Goal: Information Seeking & Learning: Learn about a topic

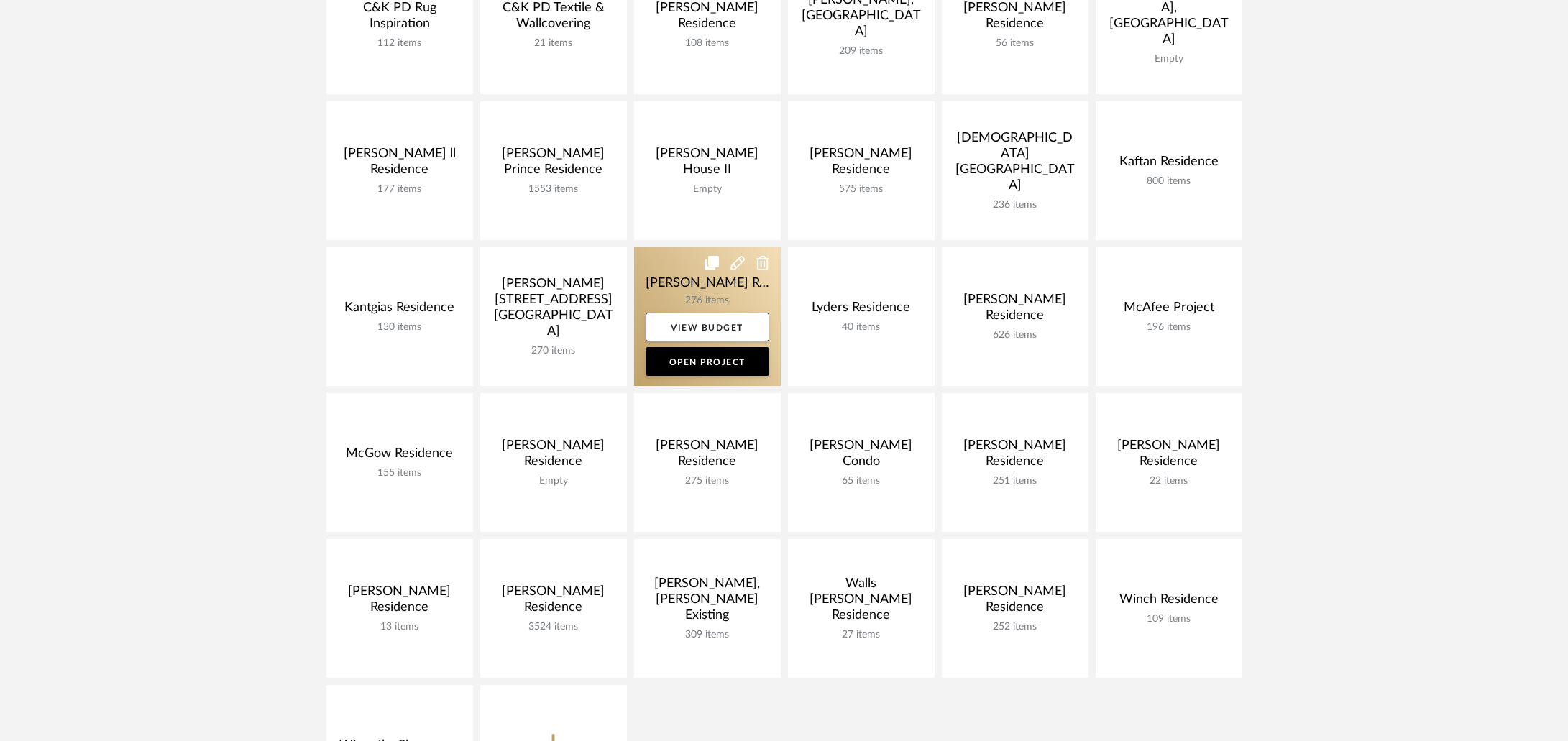
scroll to position [434, 0]
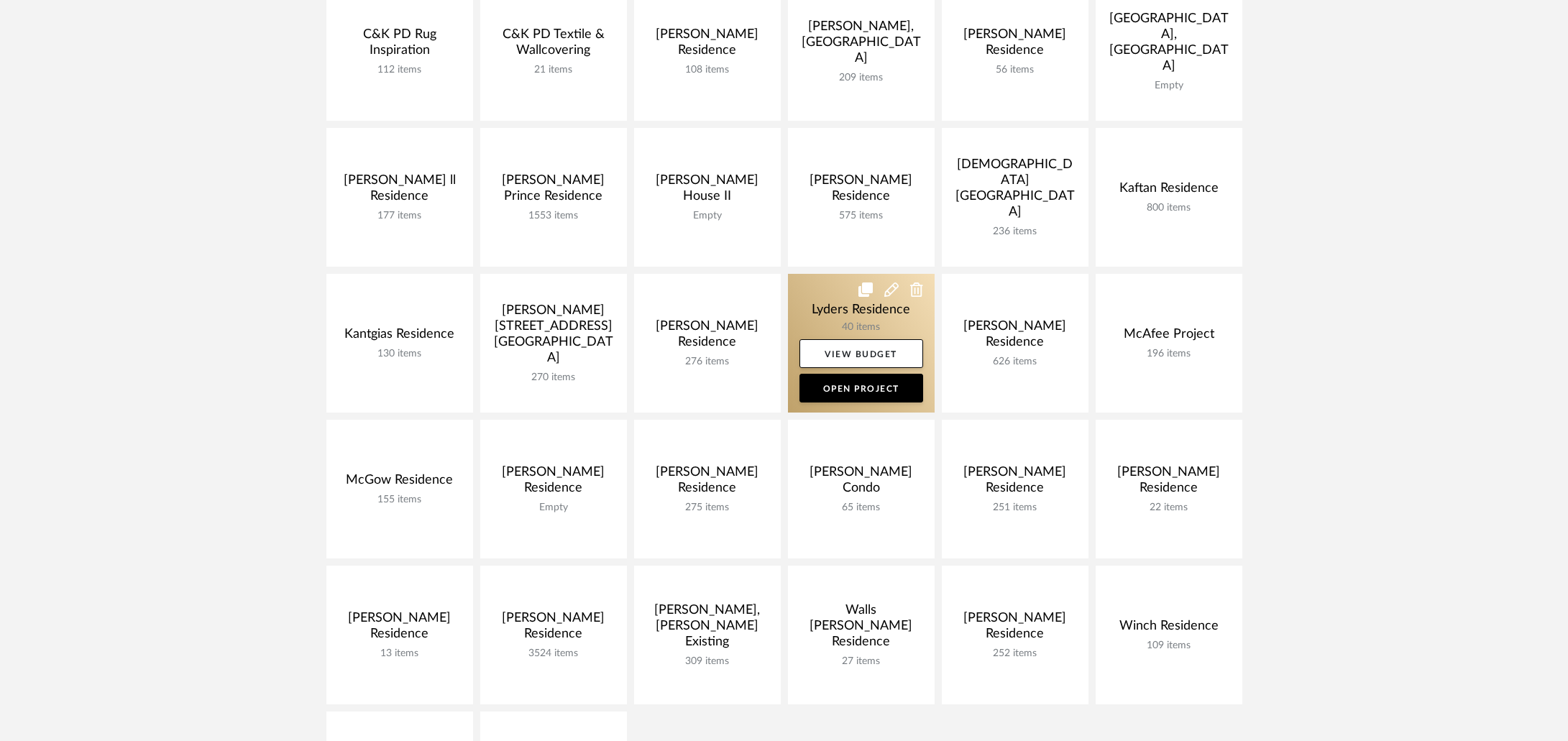
click at [797, 293] on link at bounding box center [861, 343] width 147 height 139
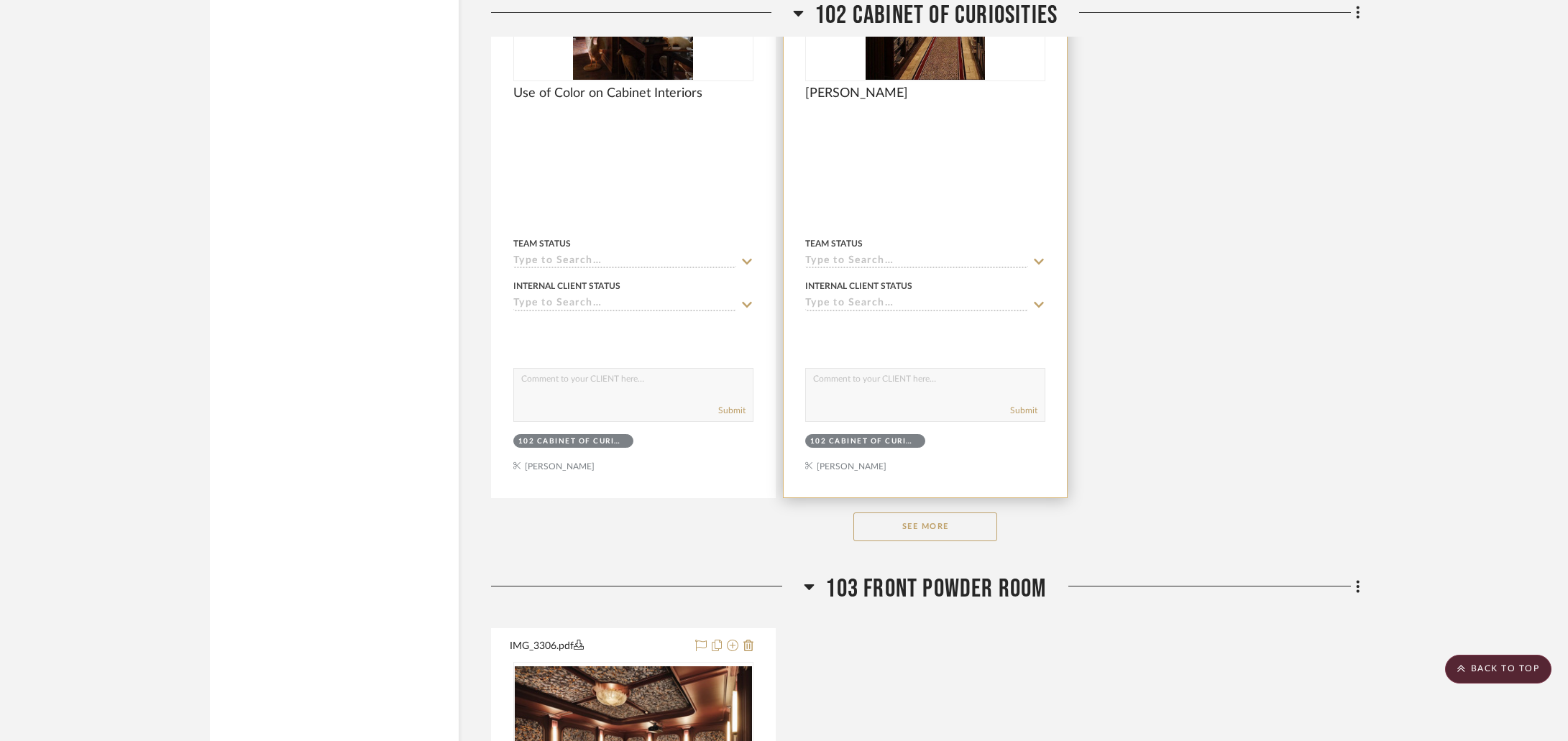
scroll to position [3139, 0]
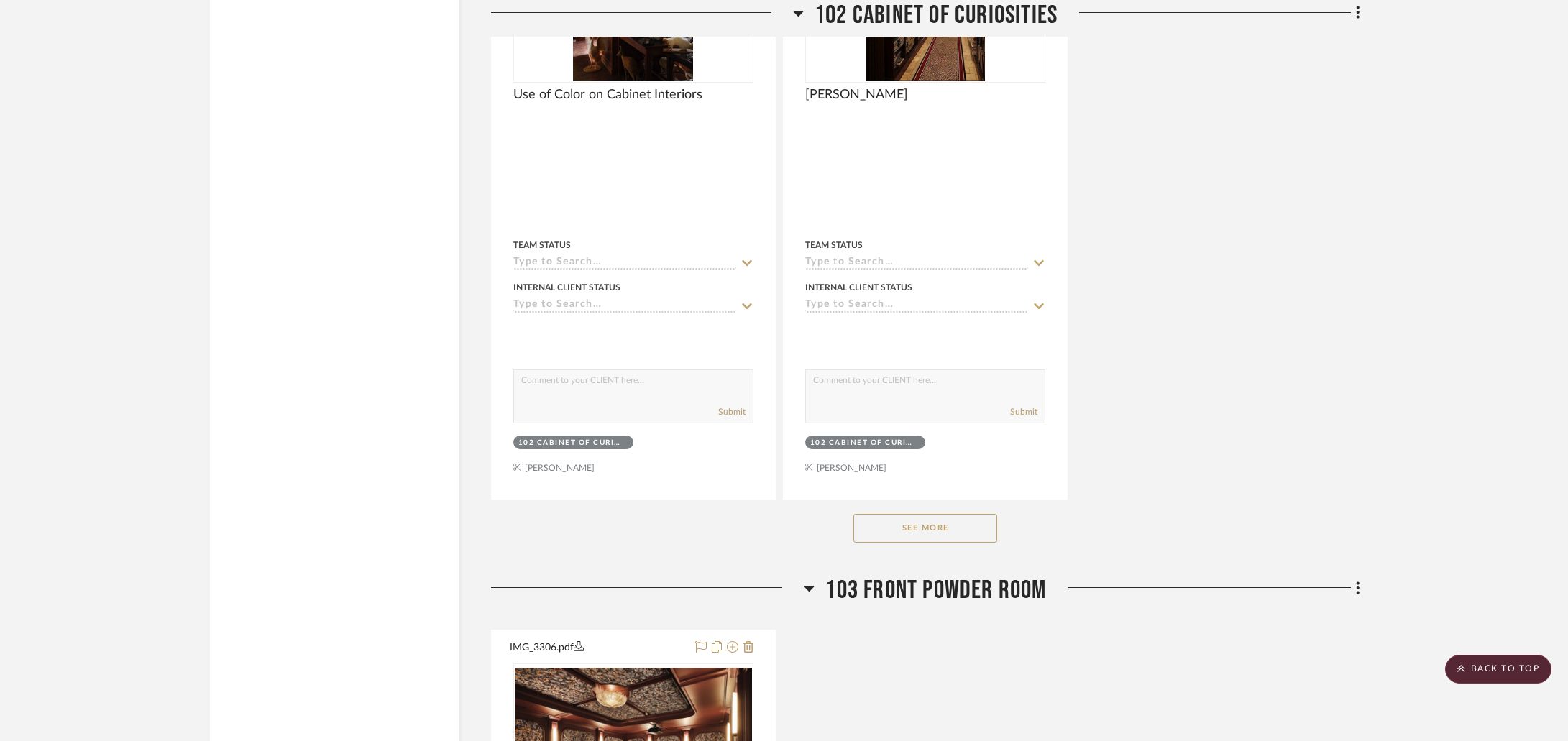
click at [945, 528] on button "See More" at bounding box center [924, 527] width 143 height 29
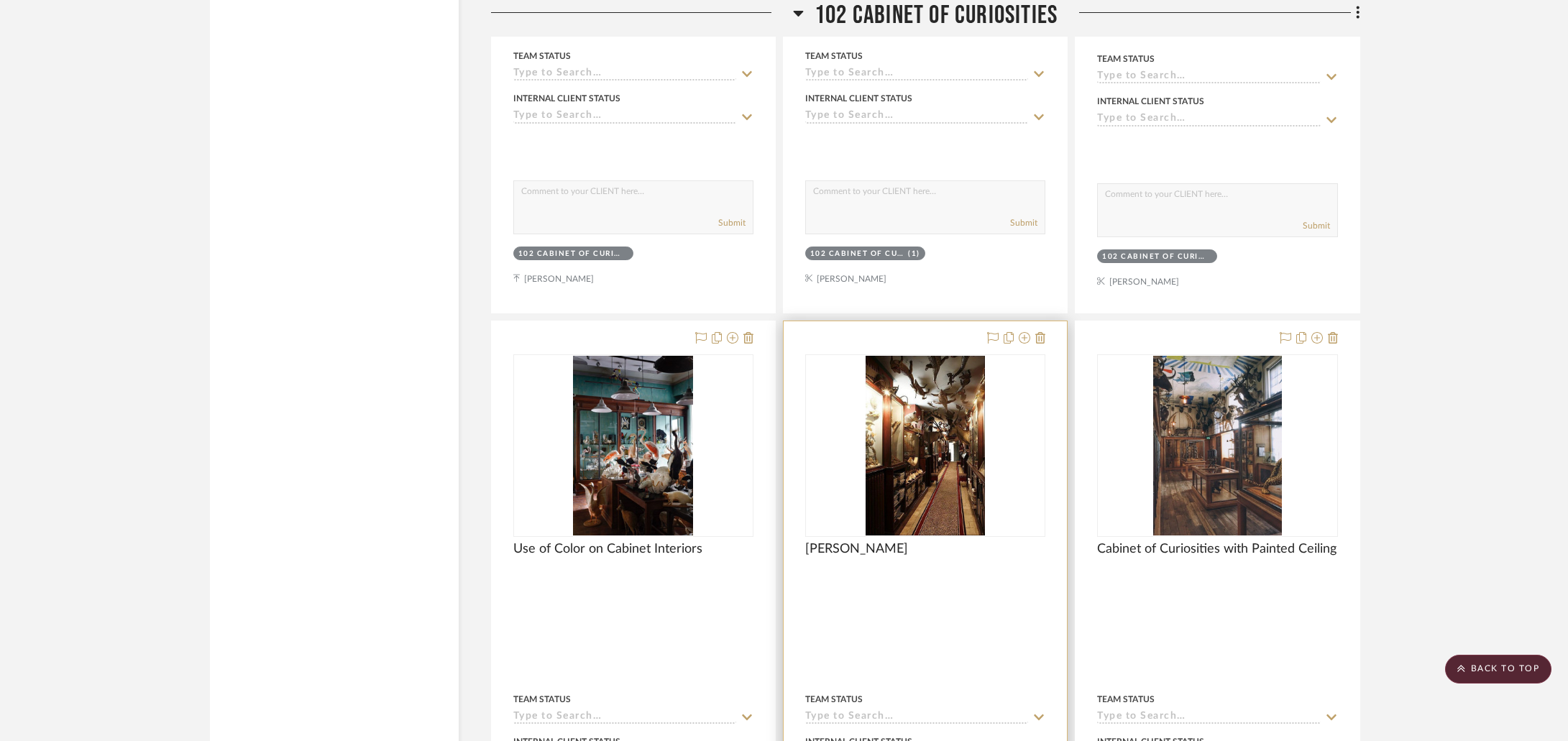
scroll to position [2710, 0]
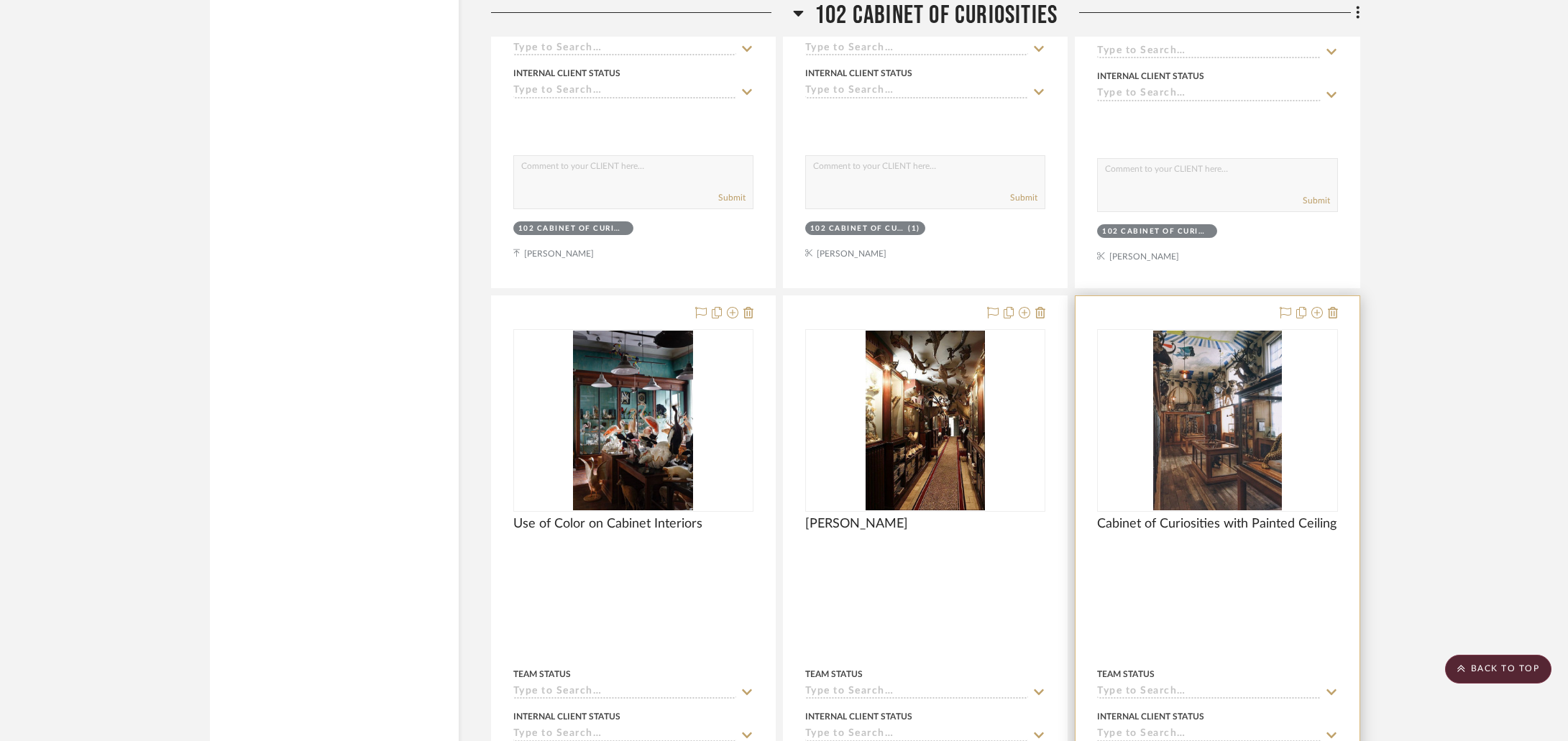
click at [0, 0] on div at bounding box center [0, 0] width 0 height 0
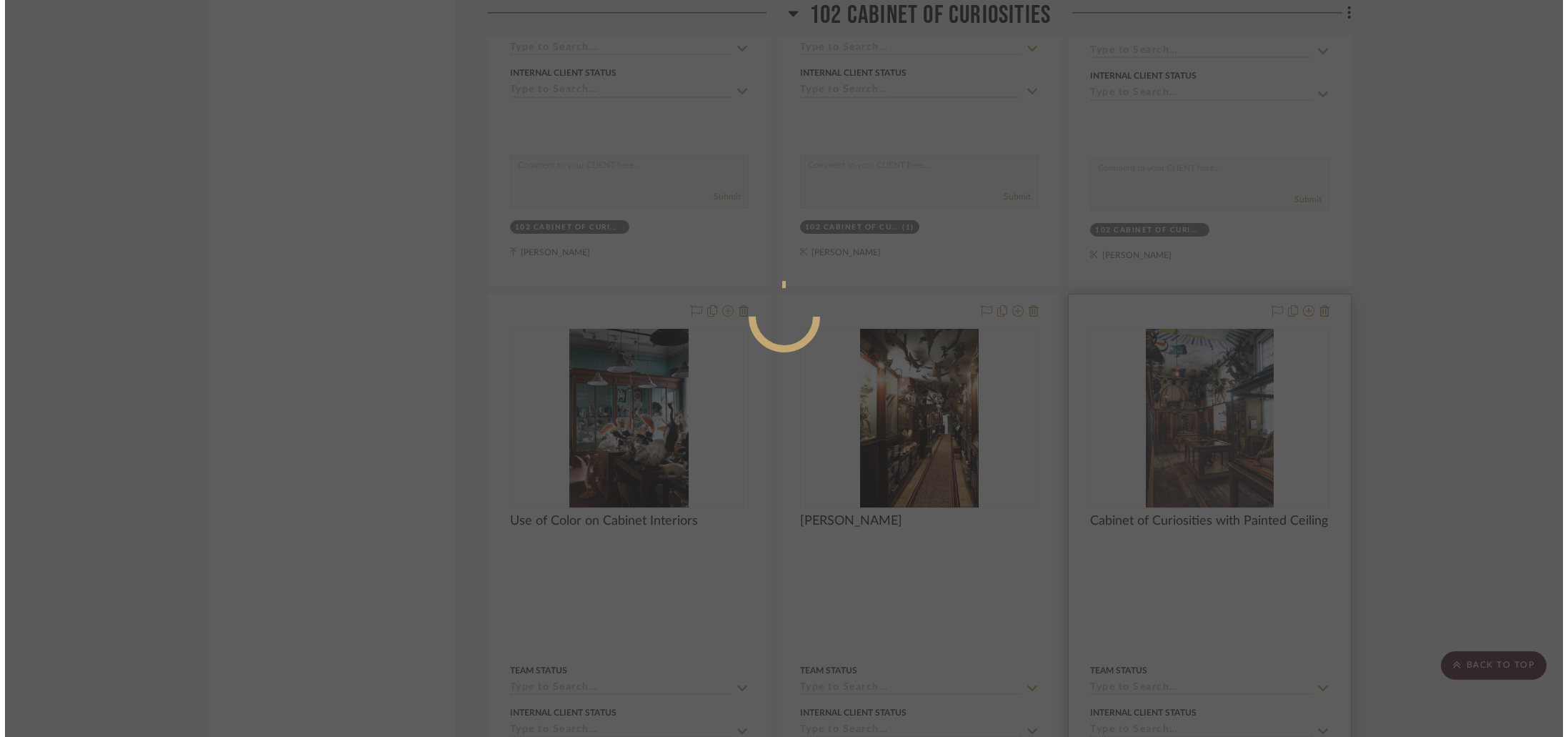
scroll to position [0, 0]
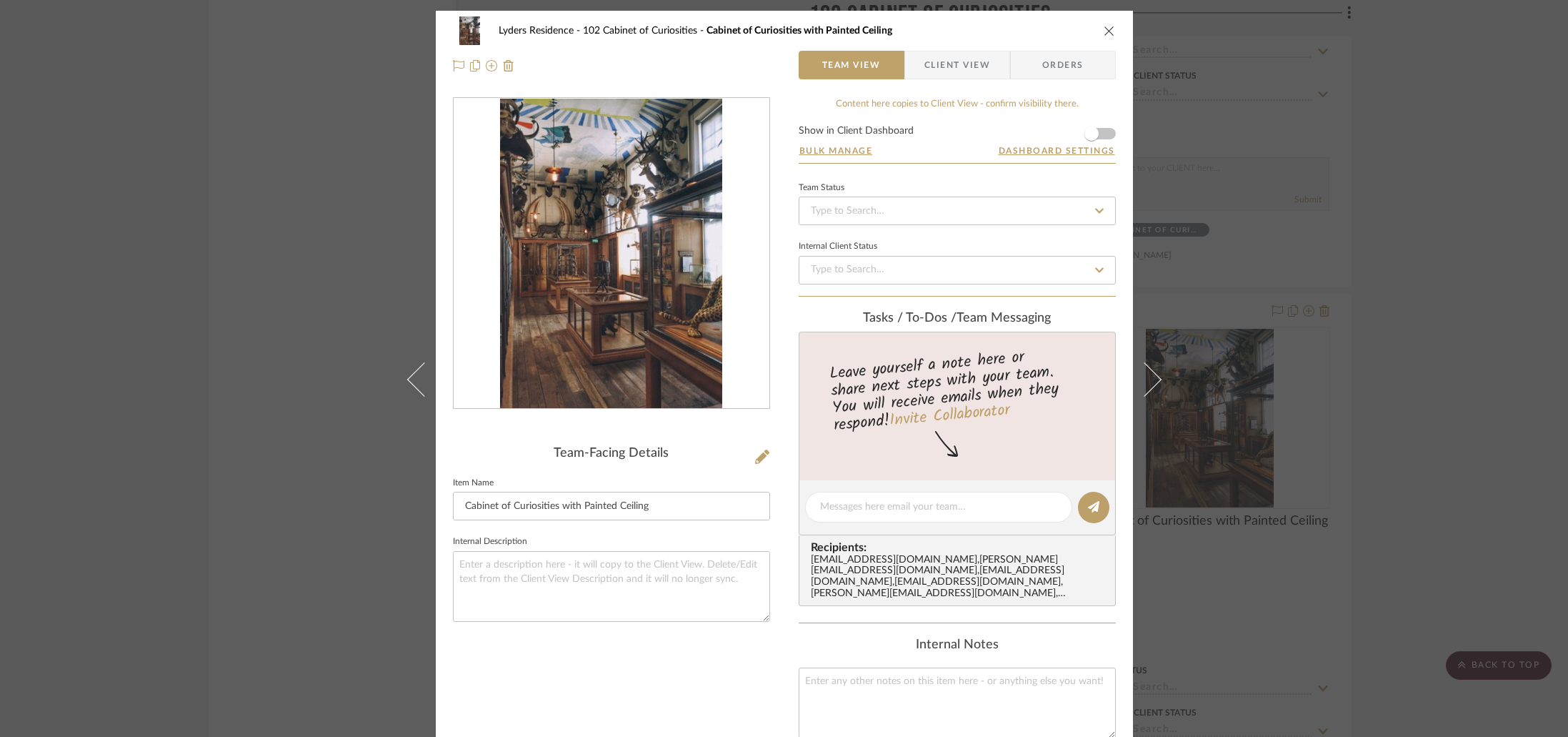
click at [634, 316] on img "0" at bounding box center [611, 254] width 222 height 310
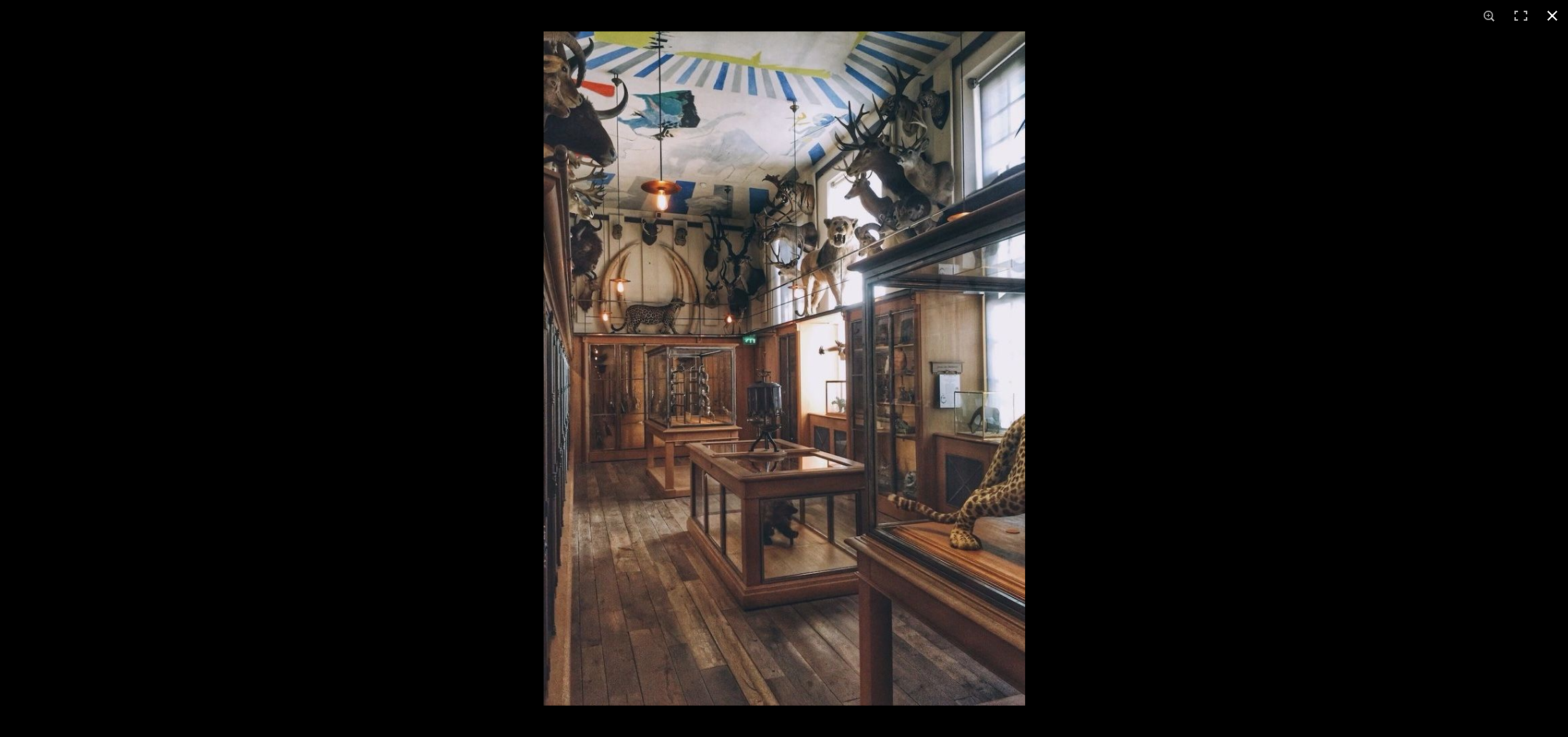
click at [350, 310] on div at bounding box center [784, 368] width 1568 height 737
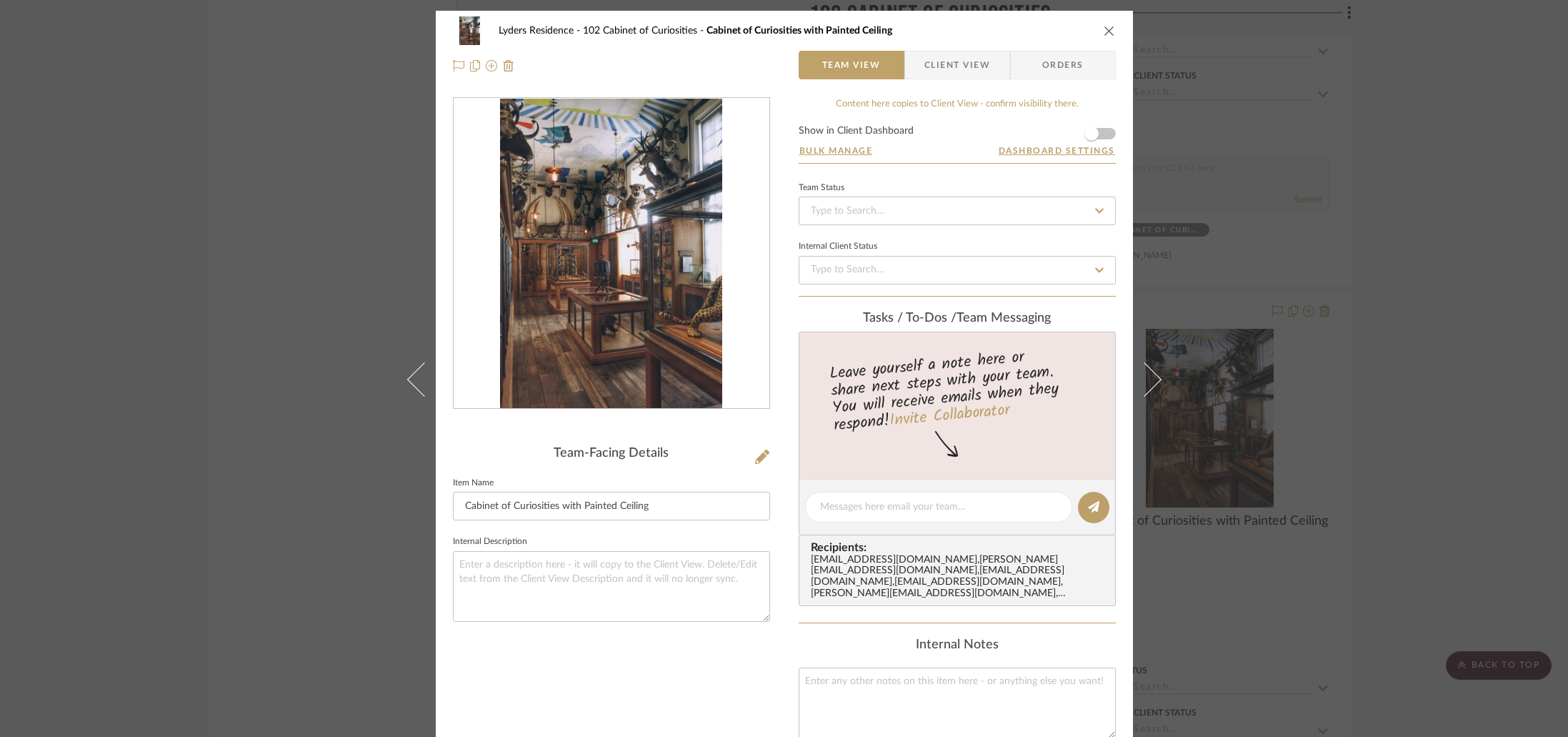
click at [310, 328] on div "Lyders Residence 102 Cabinet of Curiosities Cabinet of Curiosities with Painted…" at bounding box center [784, 368] width 1568 height 737
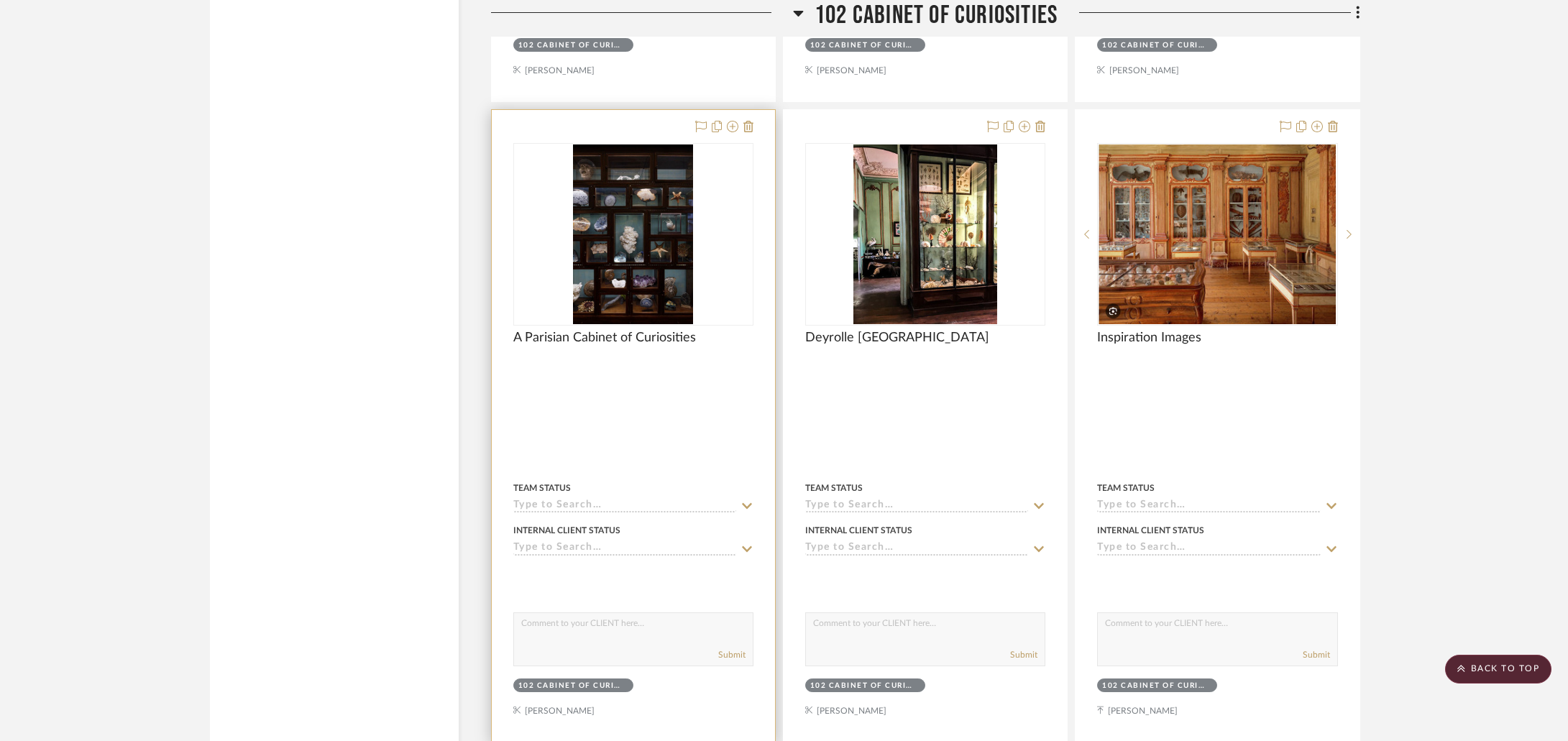
scroll to position [4172, 0]
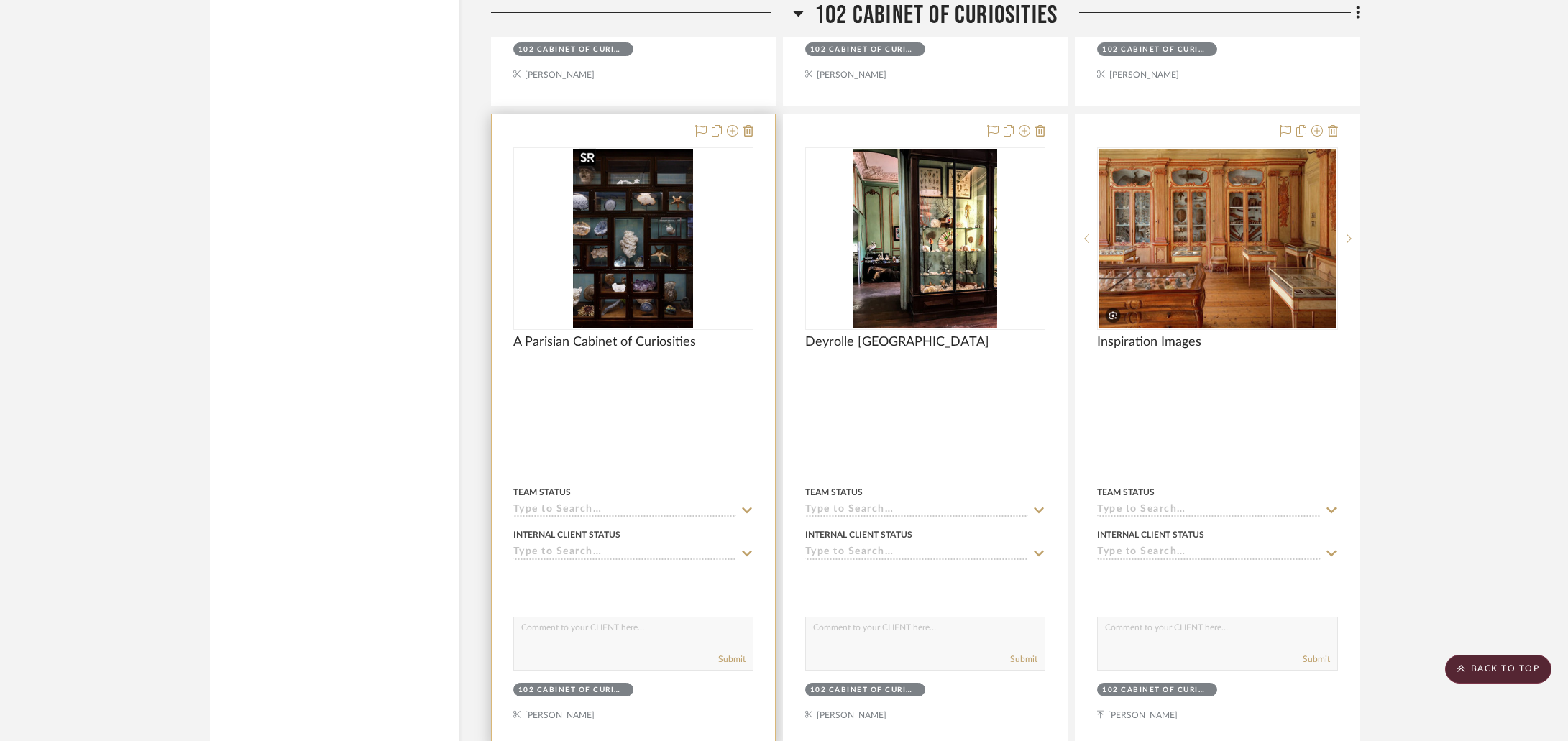
click at [593, 229] on img "0" at bounding box center [632, 238] width 120 height 179
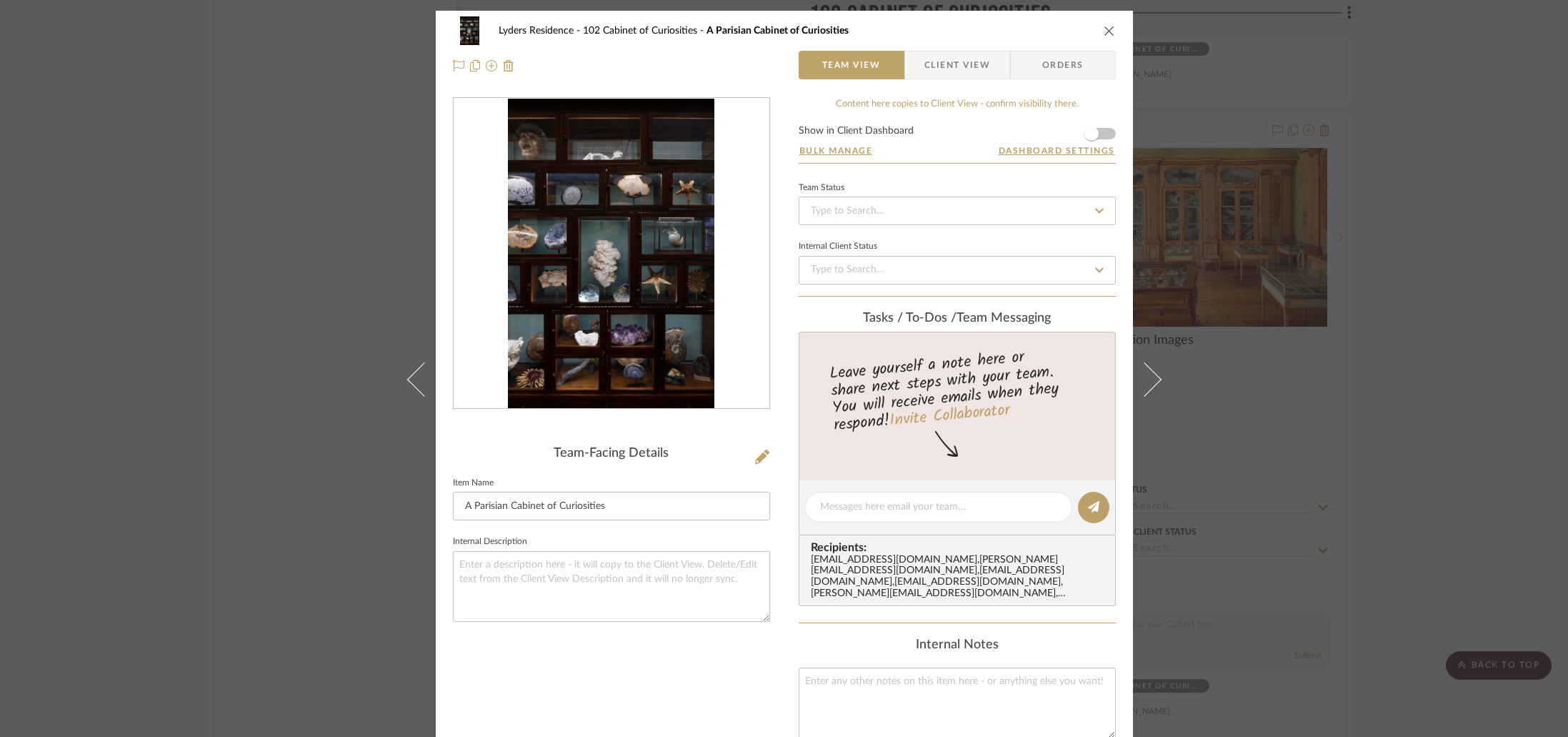
click at [584, 245] on div at bounding box center [611, 254] width 316 height 311
click at [584, 245] on img "0" at bounding box center [611, 254] width 206 height 310
click at [559, 253] on img "0" at bounding box center [611, 254] width 206 height 310
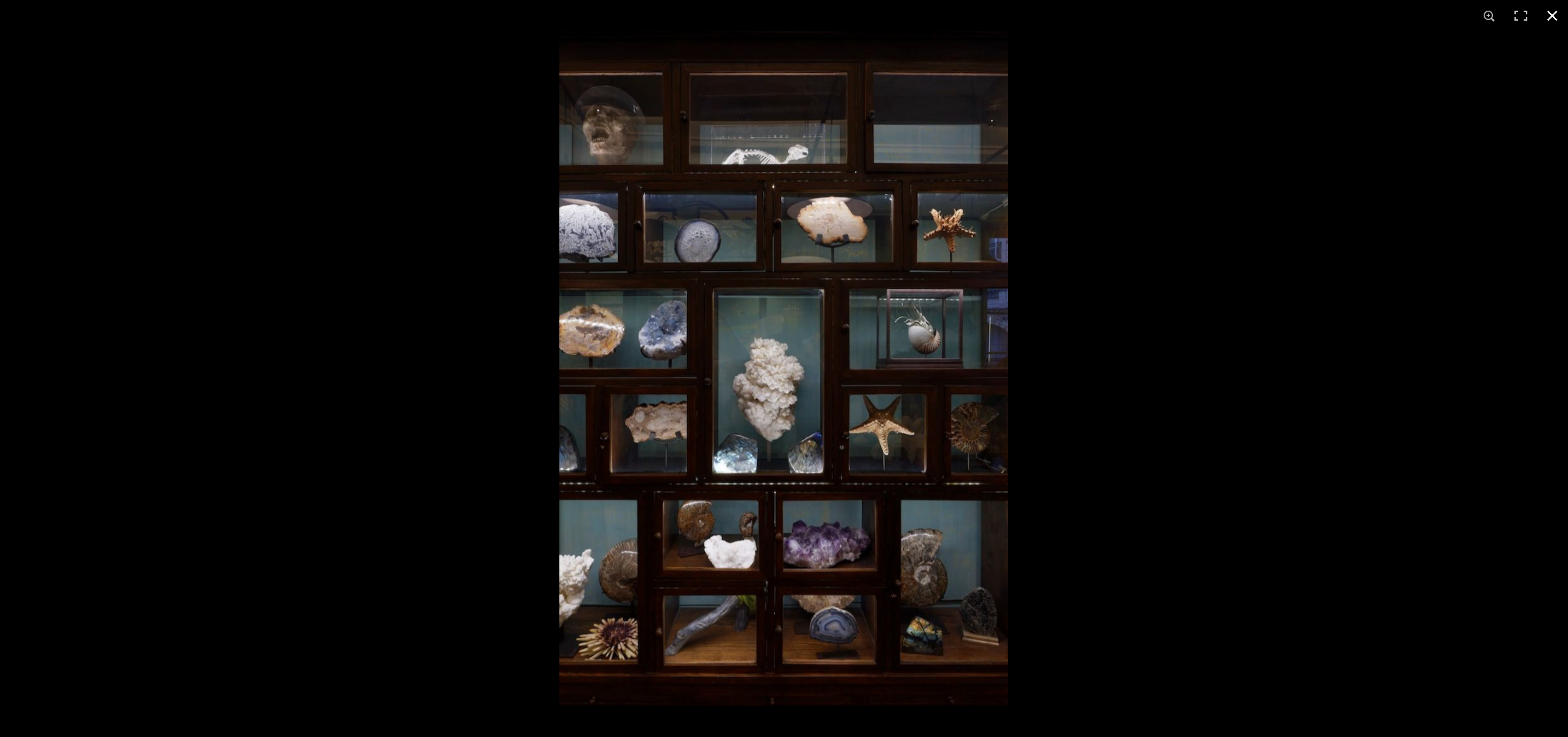
click at [324, 270] on div at bounding box center [784, 368] width 1568 height 737
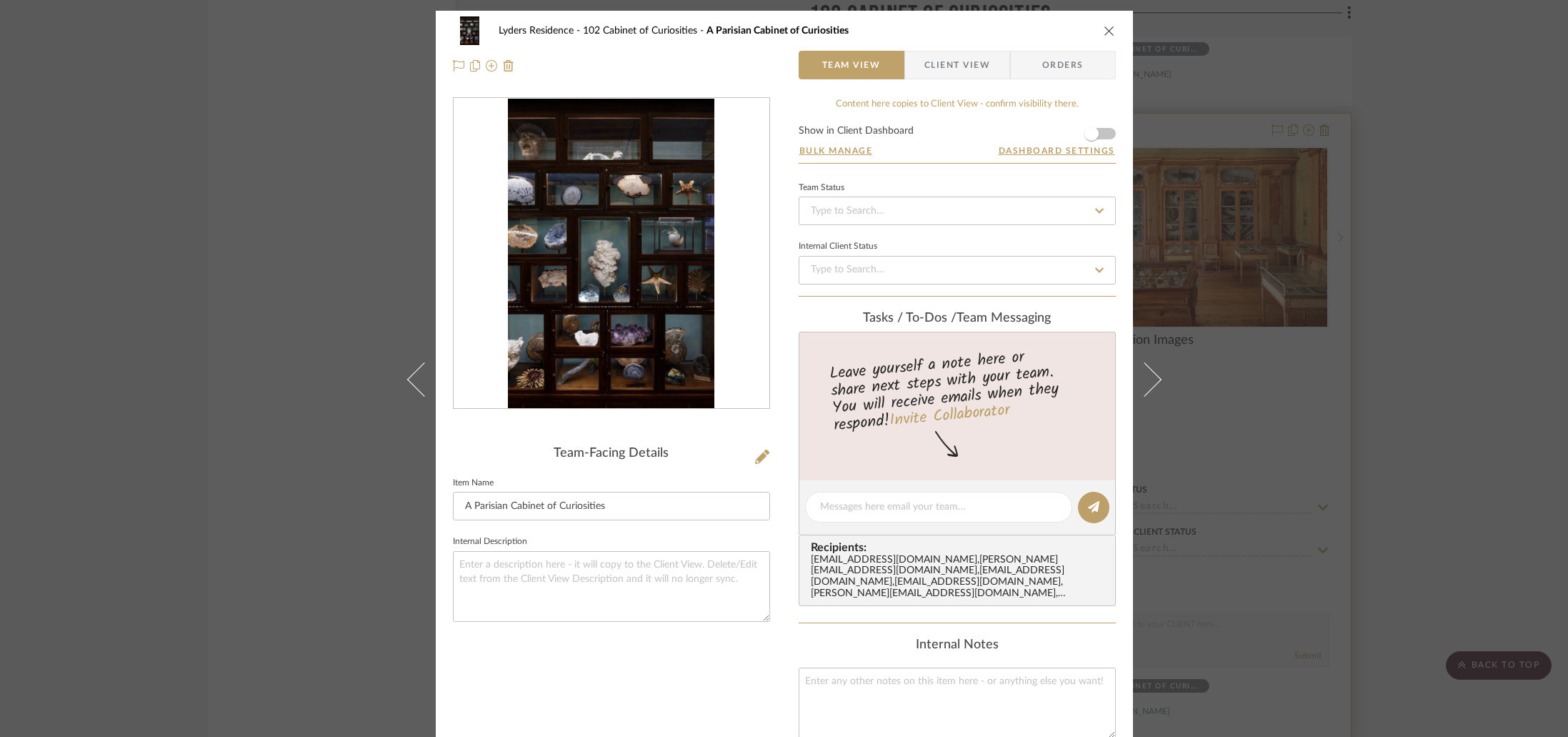
drag, startPoint x: 1450, startPoint y: 276, endPoint x: 1179, endPoint y: 274, distance: 271.0
click at [1448, 275] on div "Lyders Residence 102 Cabinet of Curiosities A Parisian Cabinet of Curiosities T…" at bounding box center [784, 368] width 1568 height 737
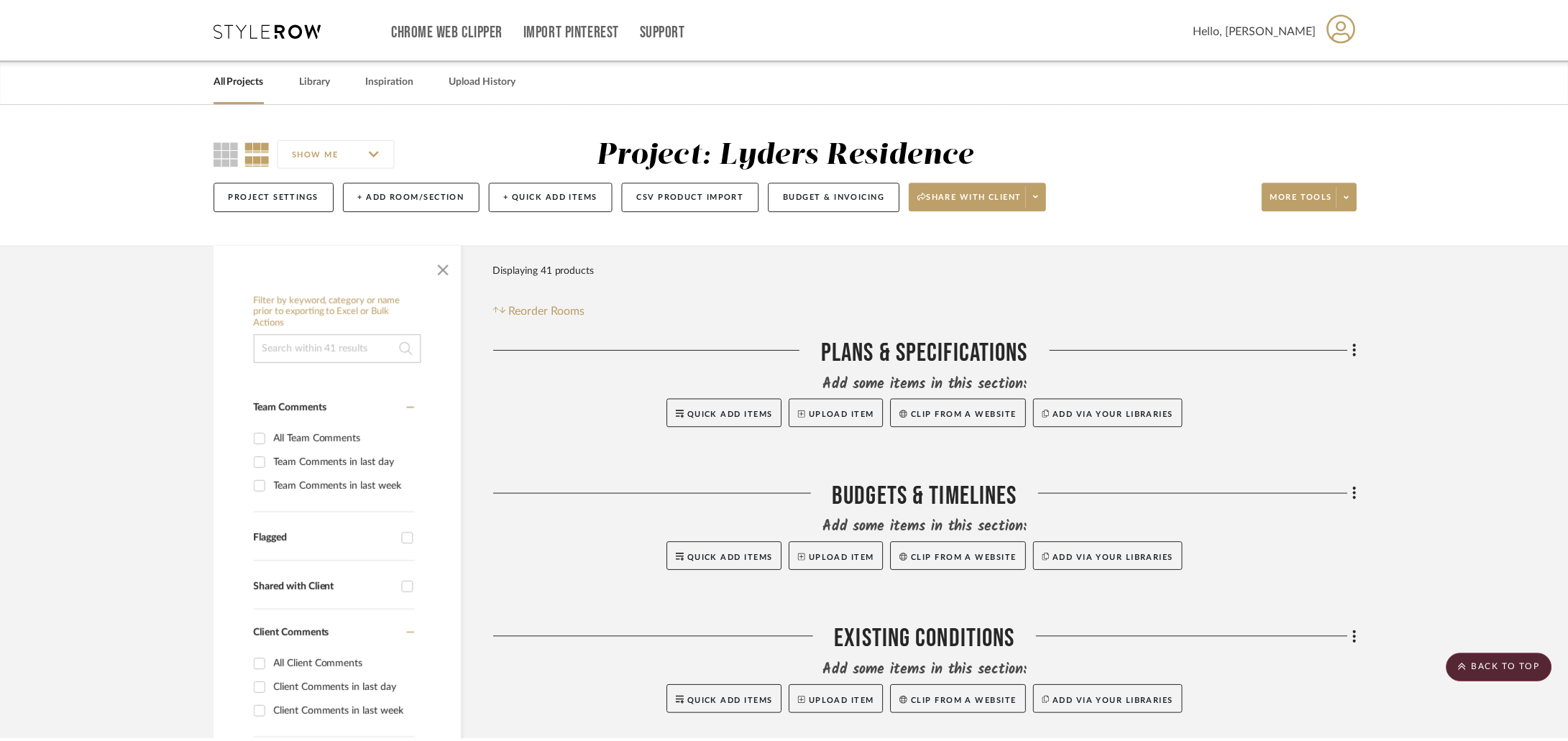
scroll to position [4172, 0]
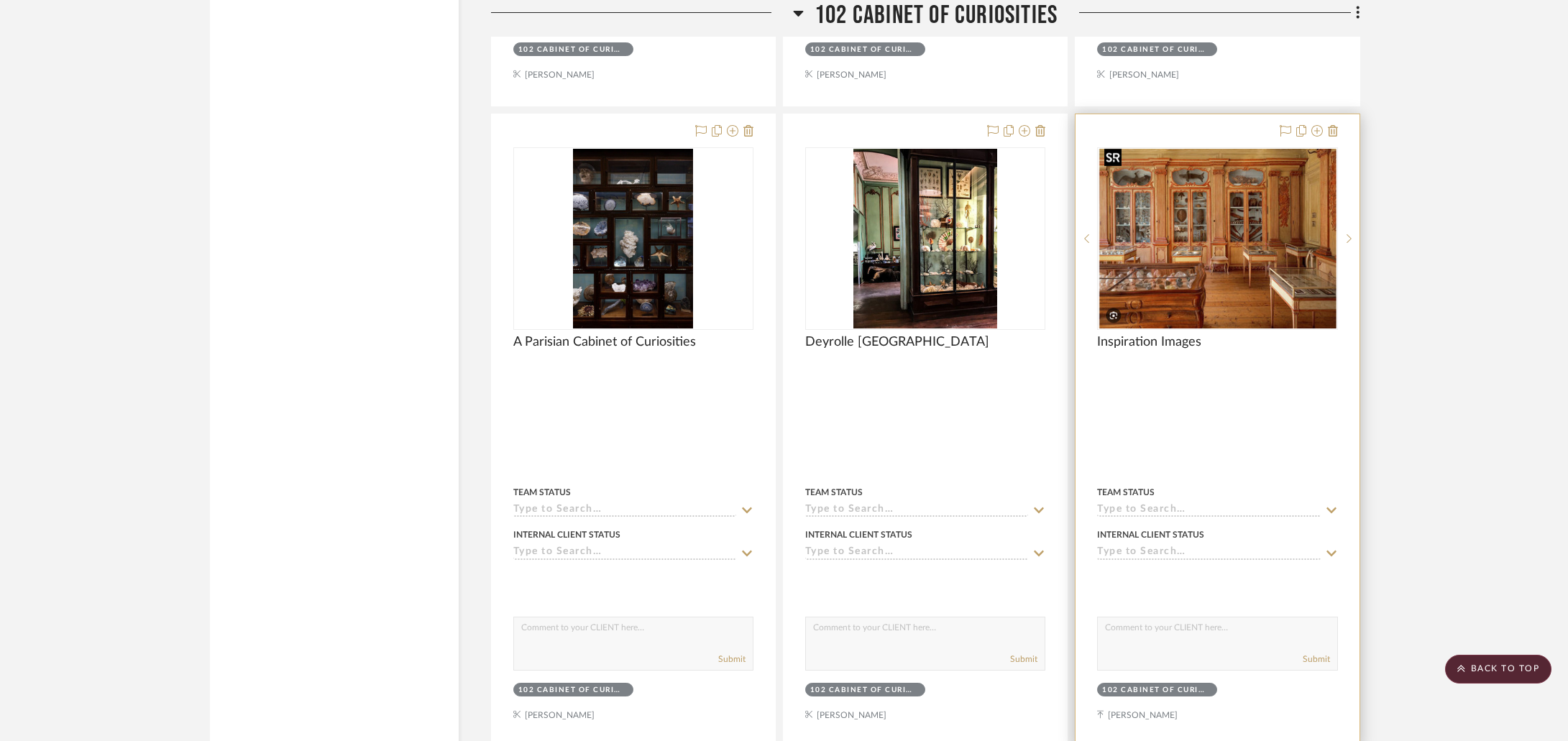
click at [1151, 272] on div at bounding box center [1216, 239] width 240 height 183
click at [1286, 255] on img "0" at bounding box center [1217, 238] width 237 height 179
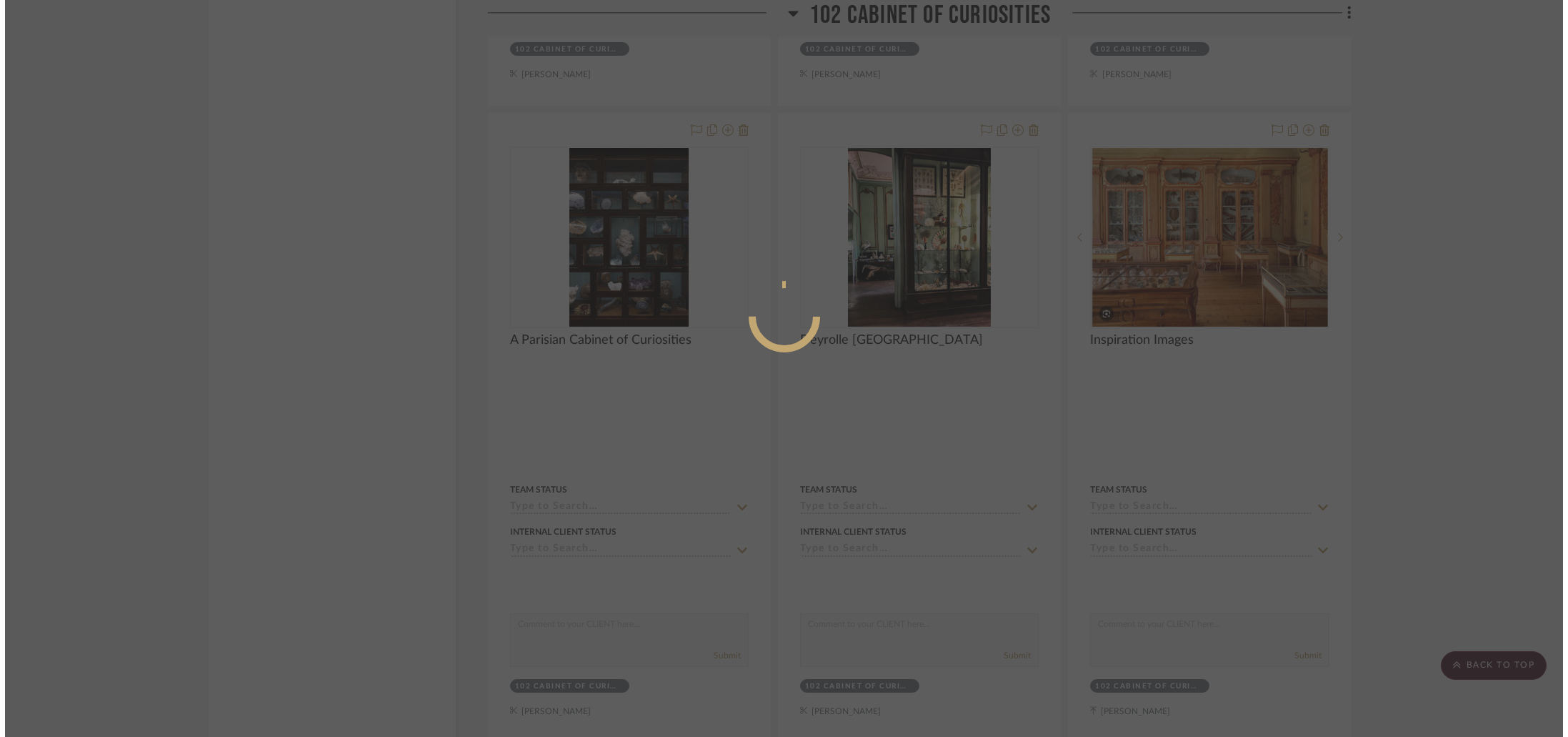
scroll to position [0, 0]
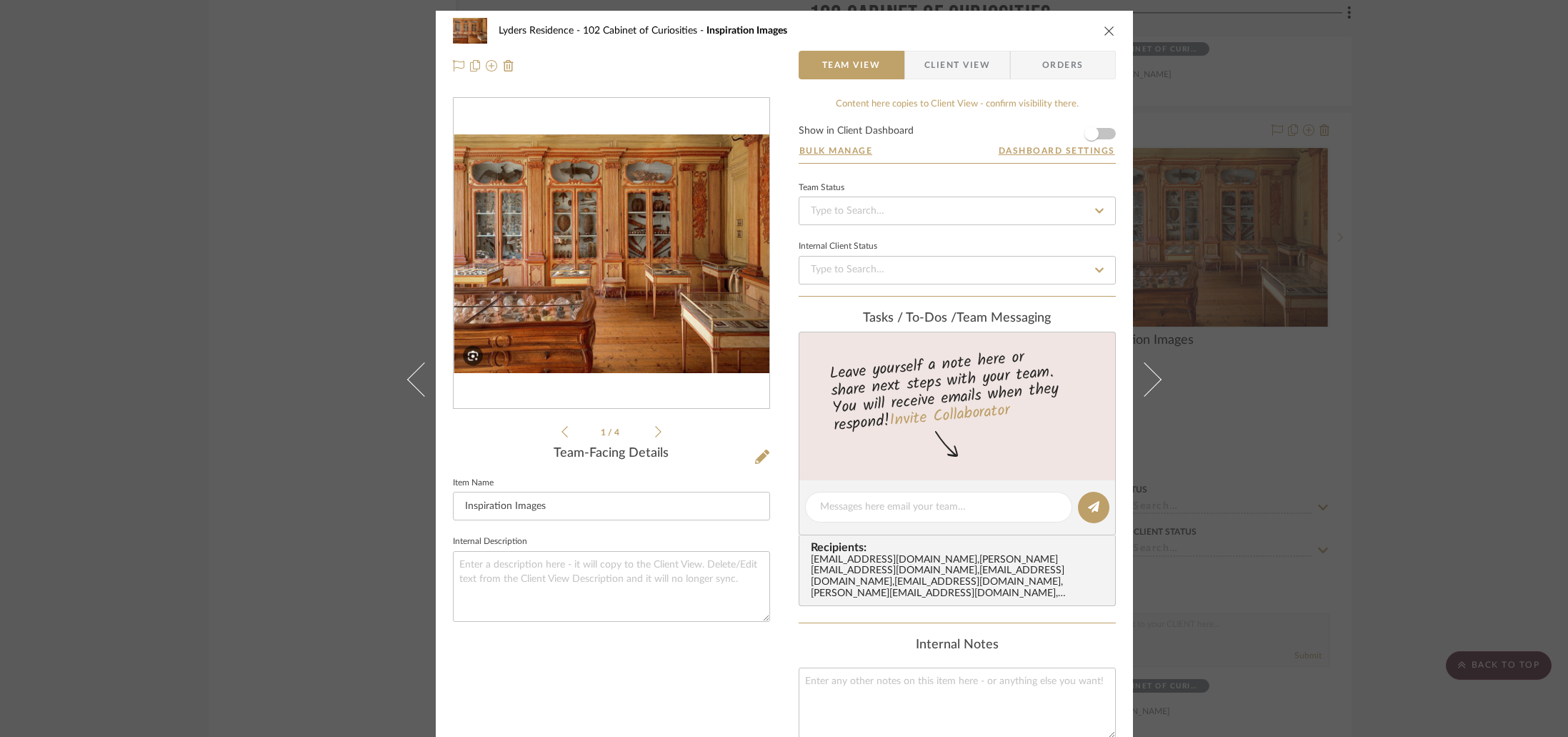
click at [685, 240] on img "0" at bounding box center [611, 254] width 316 height 240
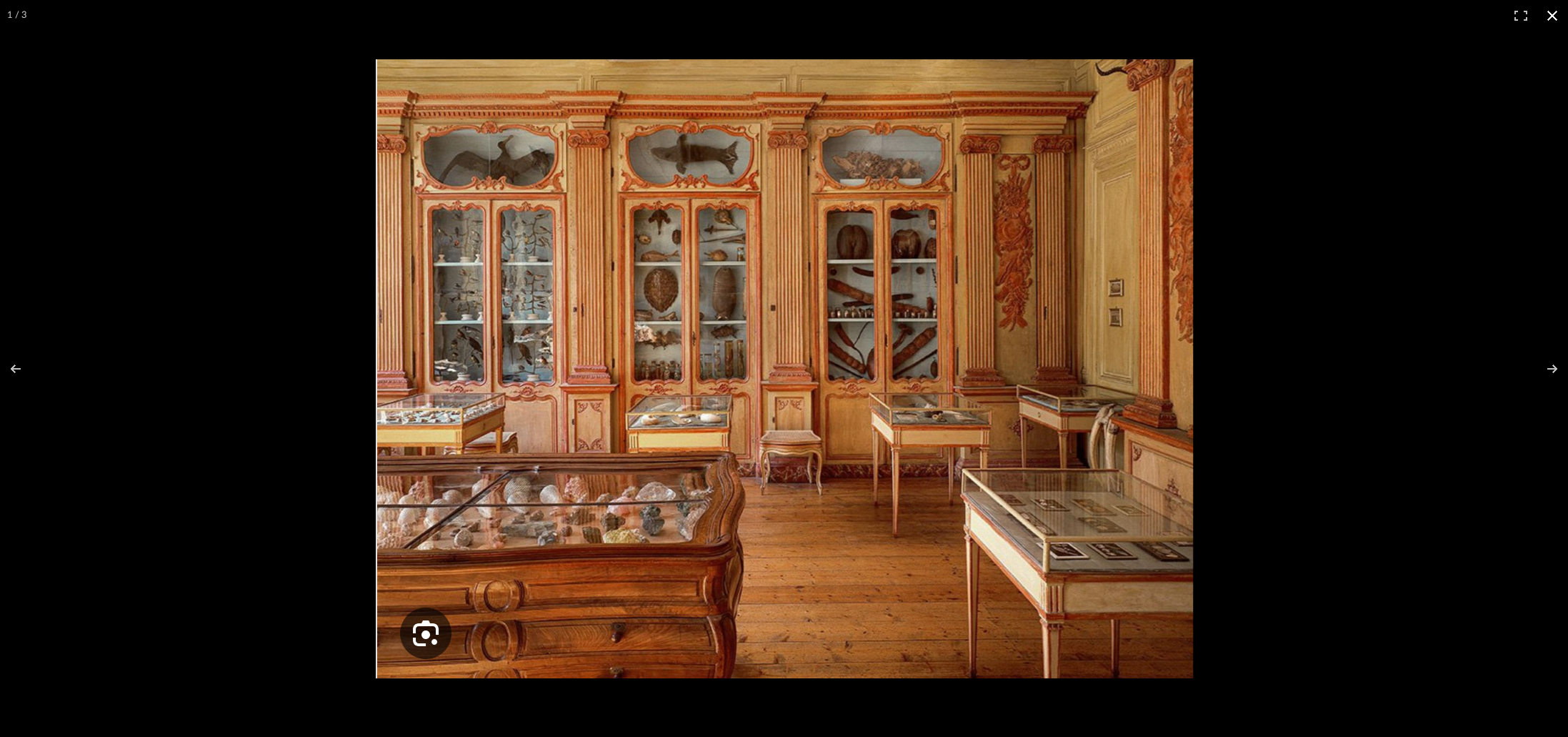
click at [1307, 212] on div at bounding box center [1096, 398] width 1440 height 677
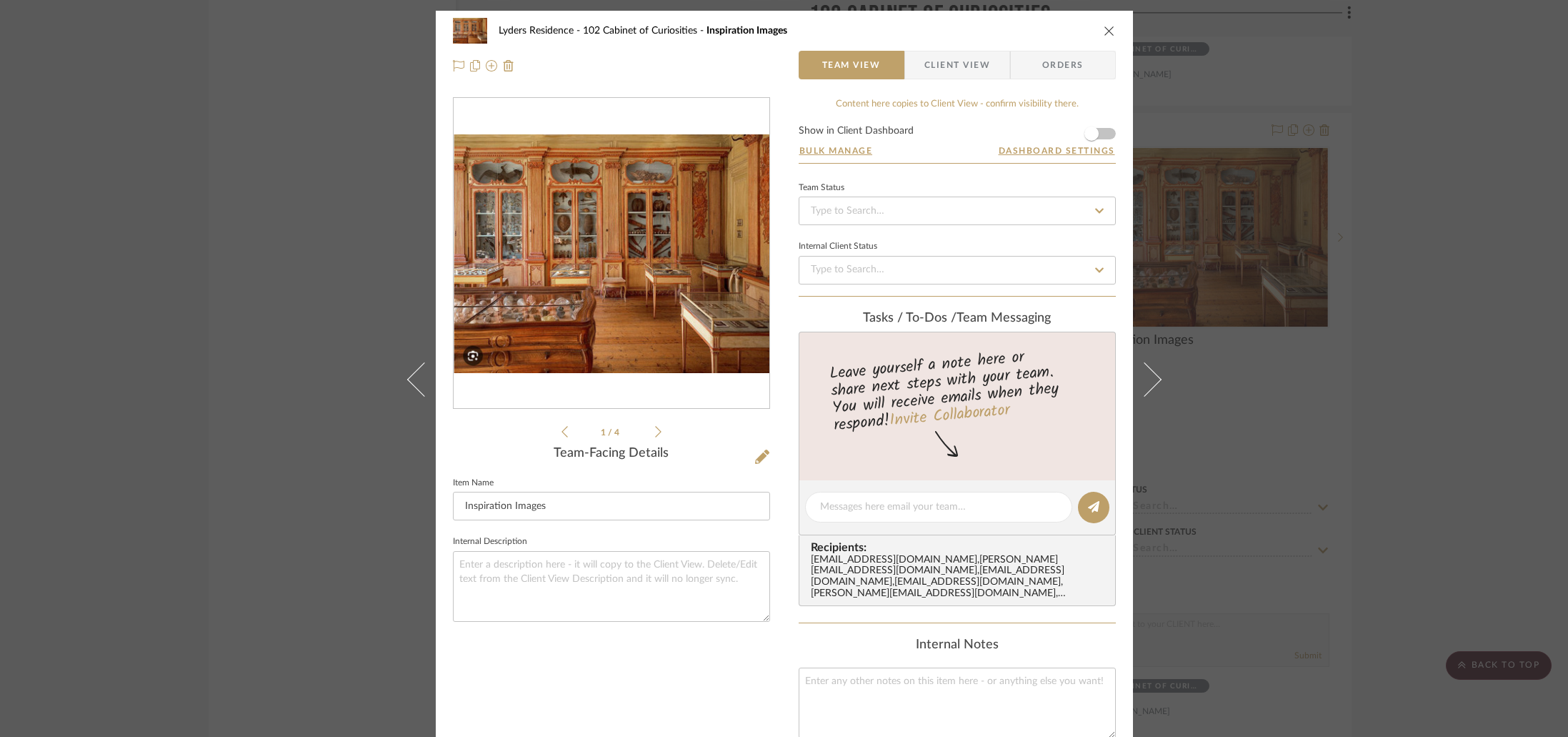
click at [1318, 214] on div "Lyders Residence 102 Cabinet of Curiosities Inspiration Images Team View Client…" at bounding box center [784, 368] width 1568 height 737
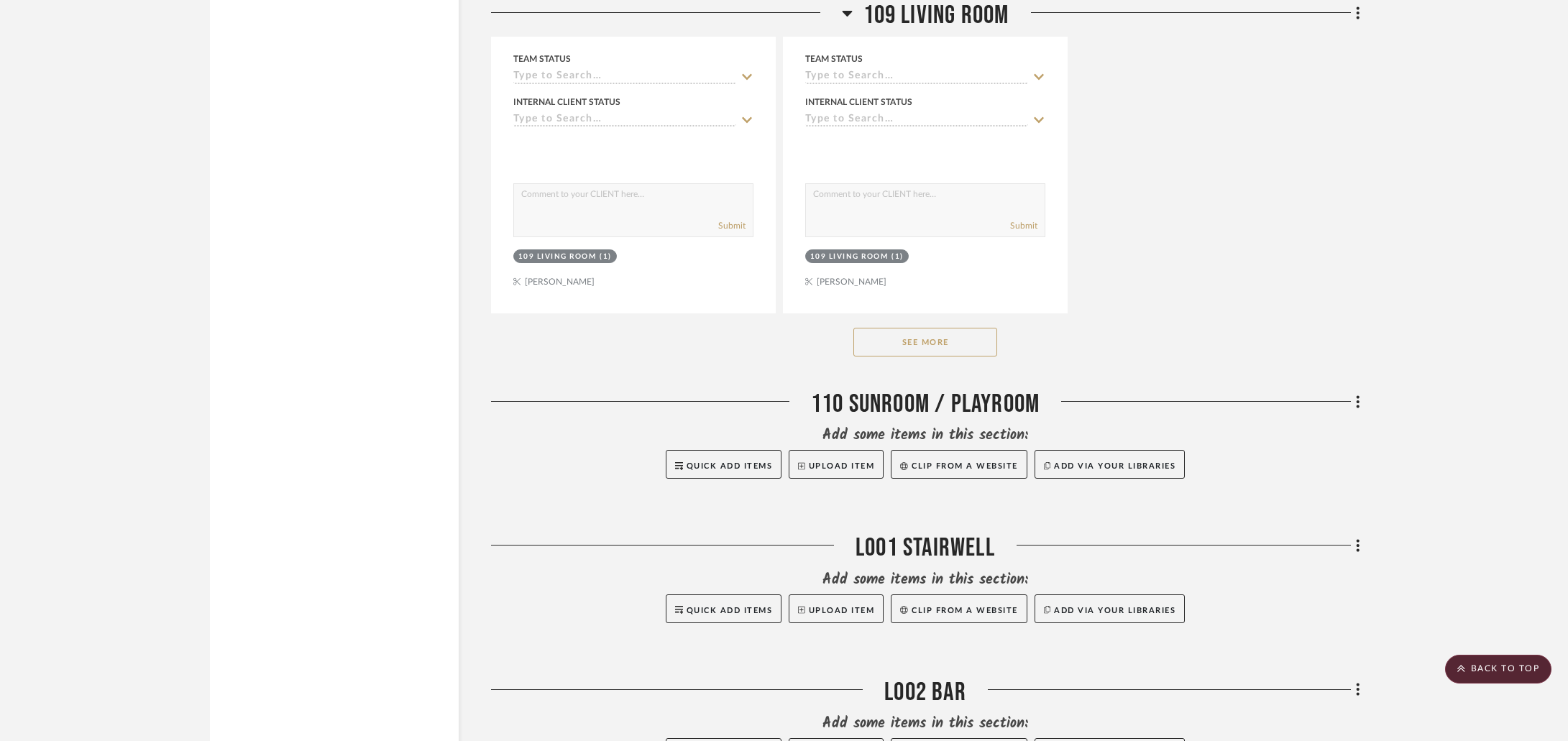
scroll to position [10501, 0]
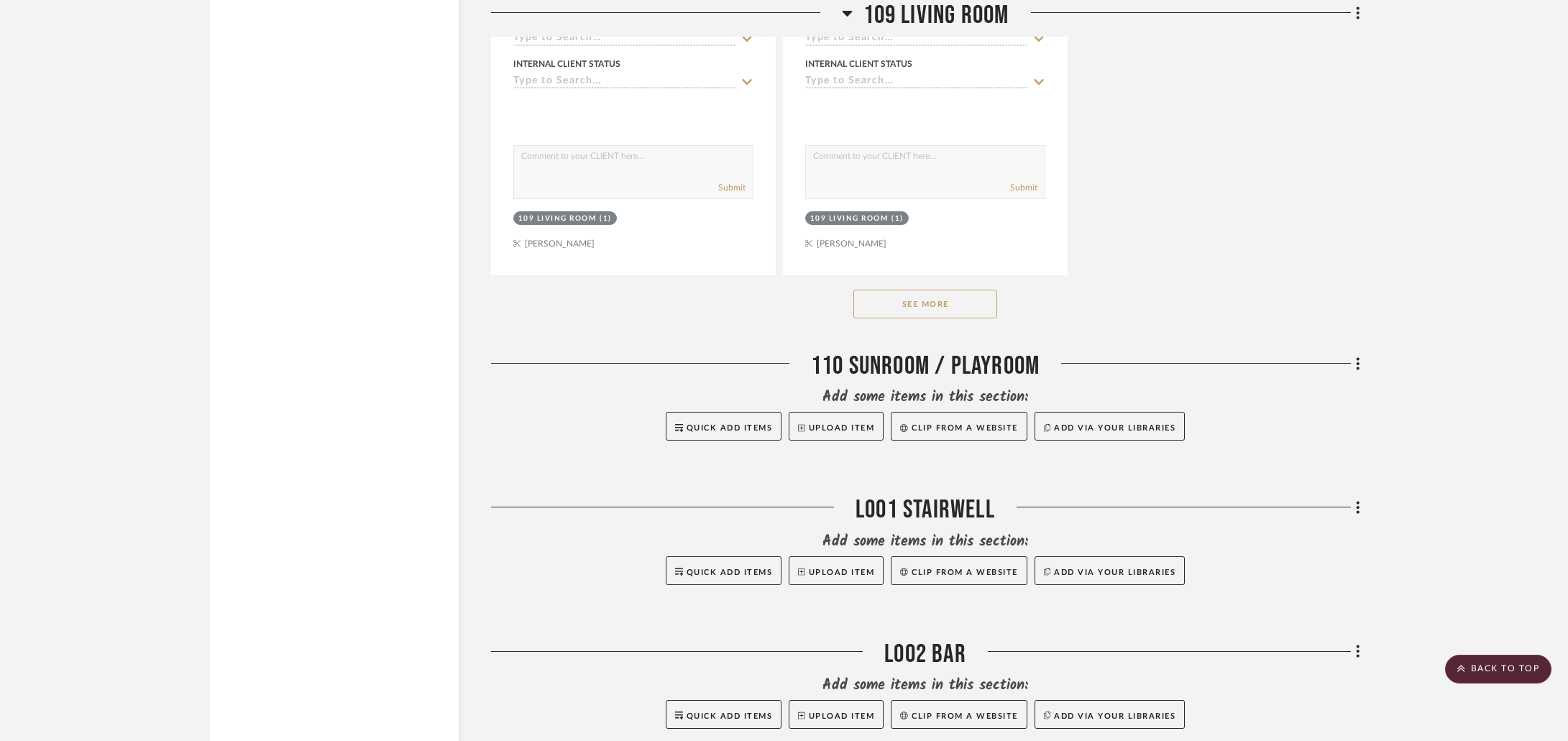
click at [923, 291] on button "See More" at bounding box center [924, 303] width 143 height 29
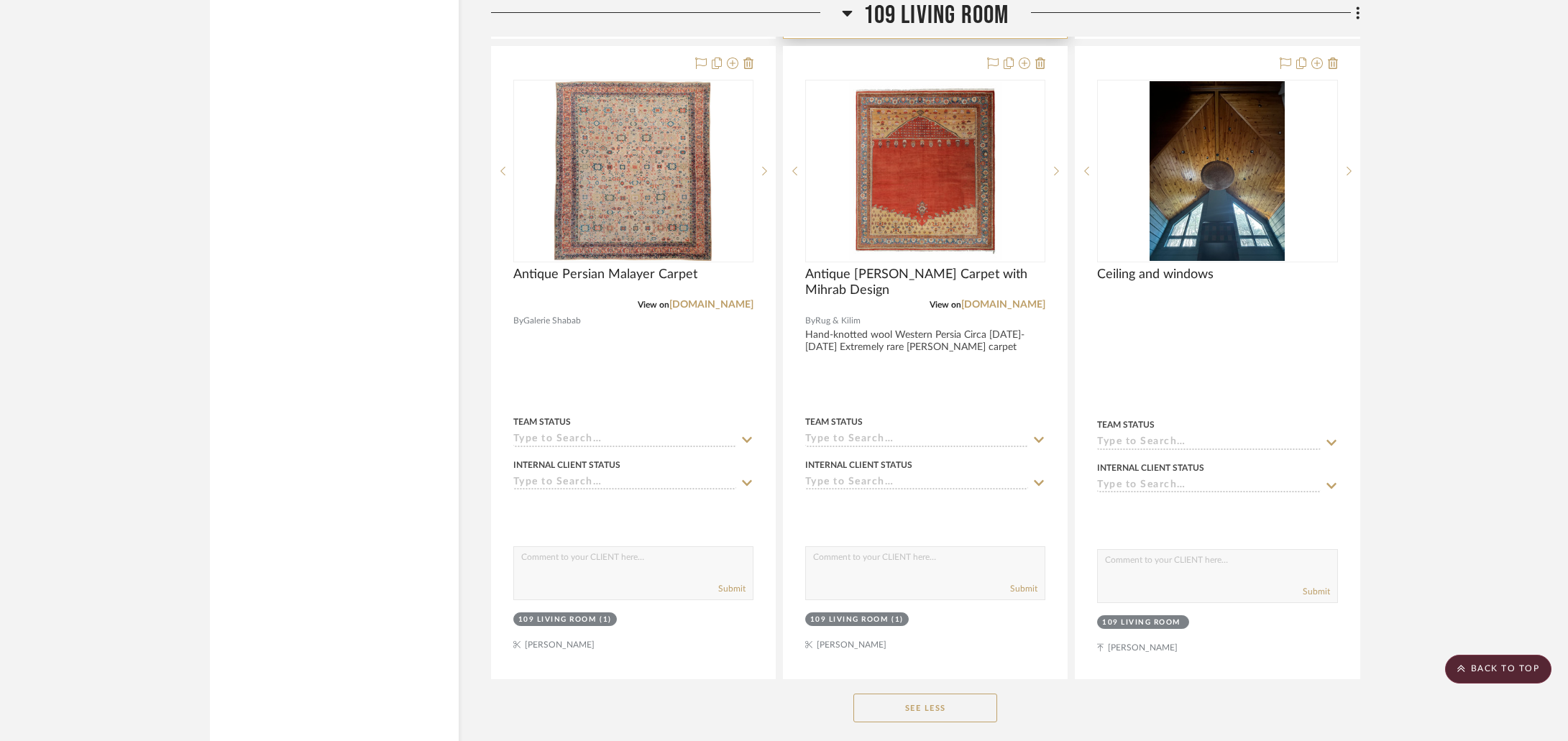
scroll to position [11225, 0]
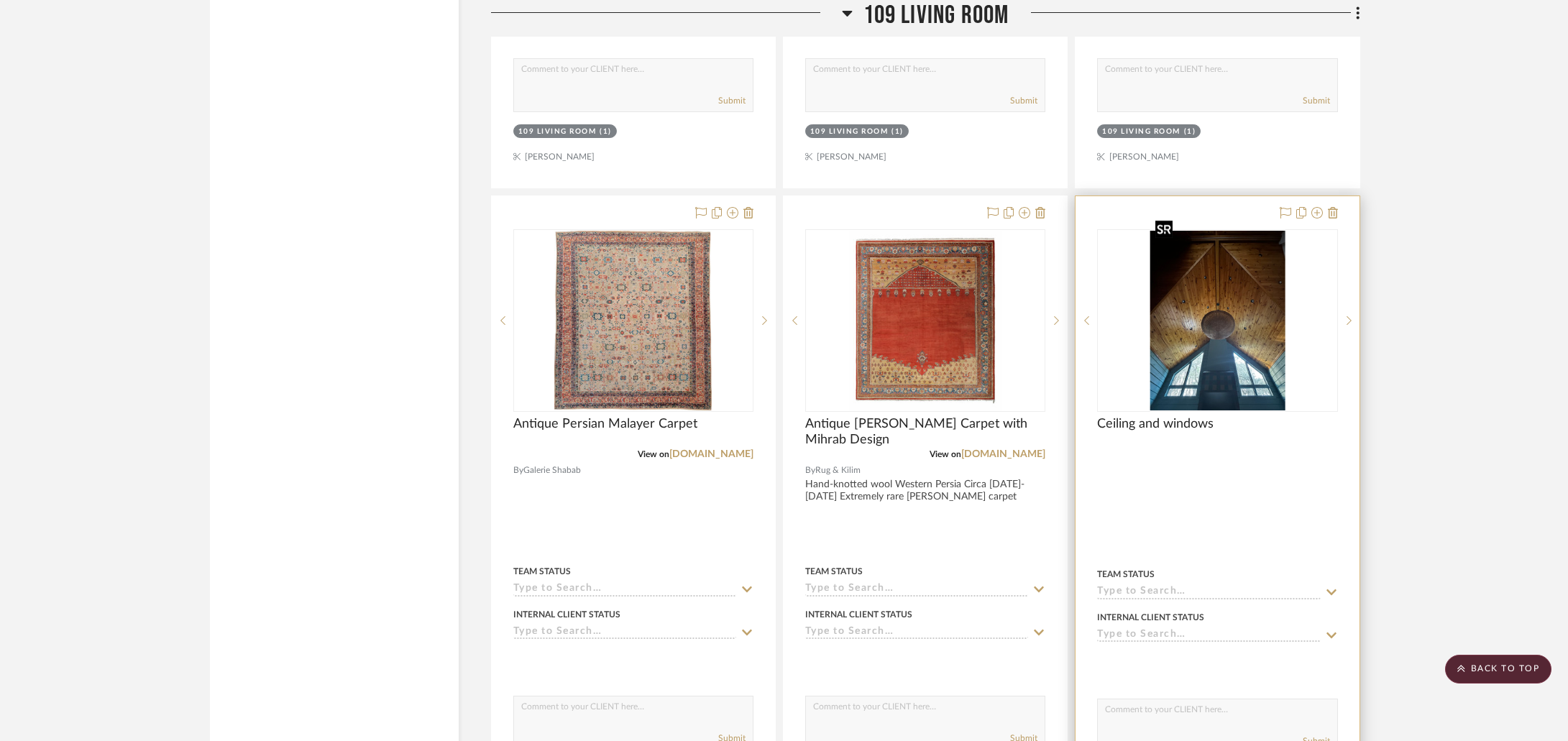
click at [0, 0] on img at bounding box center [0, 0] width 0 height 0
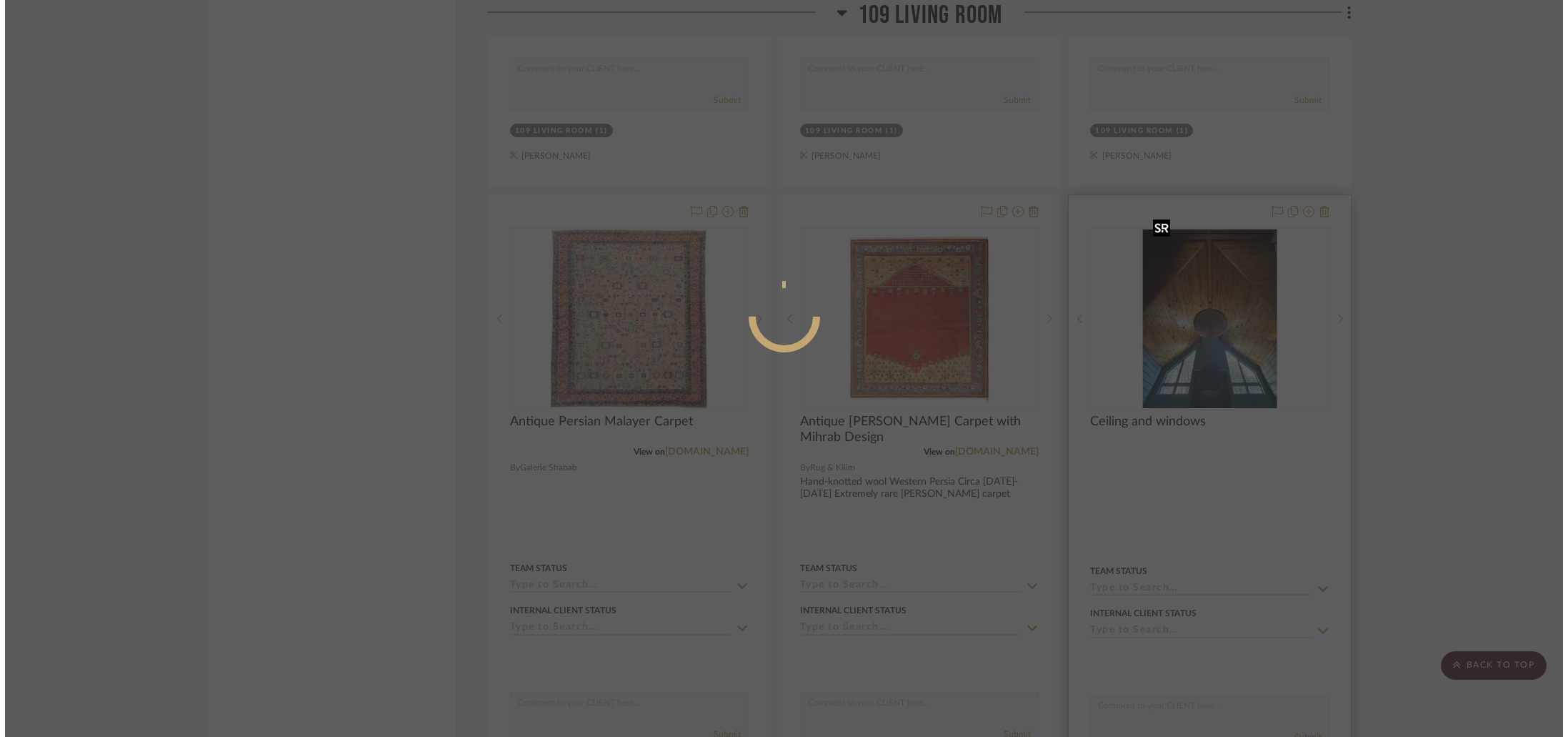
scroll to position [0, 0]
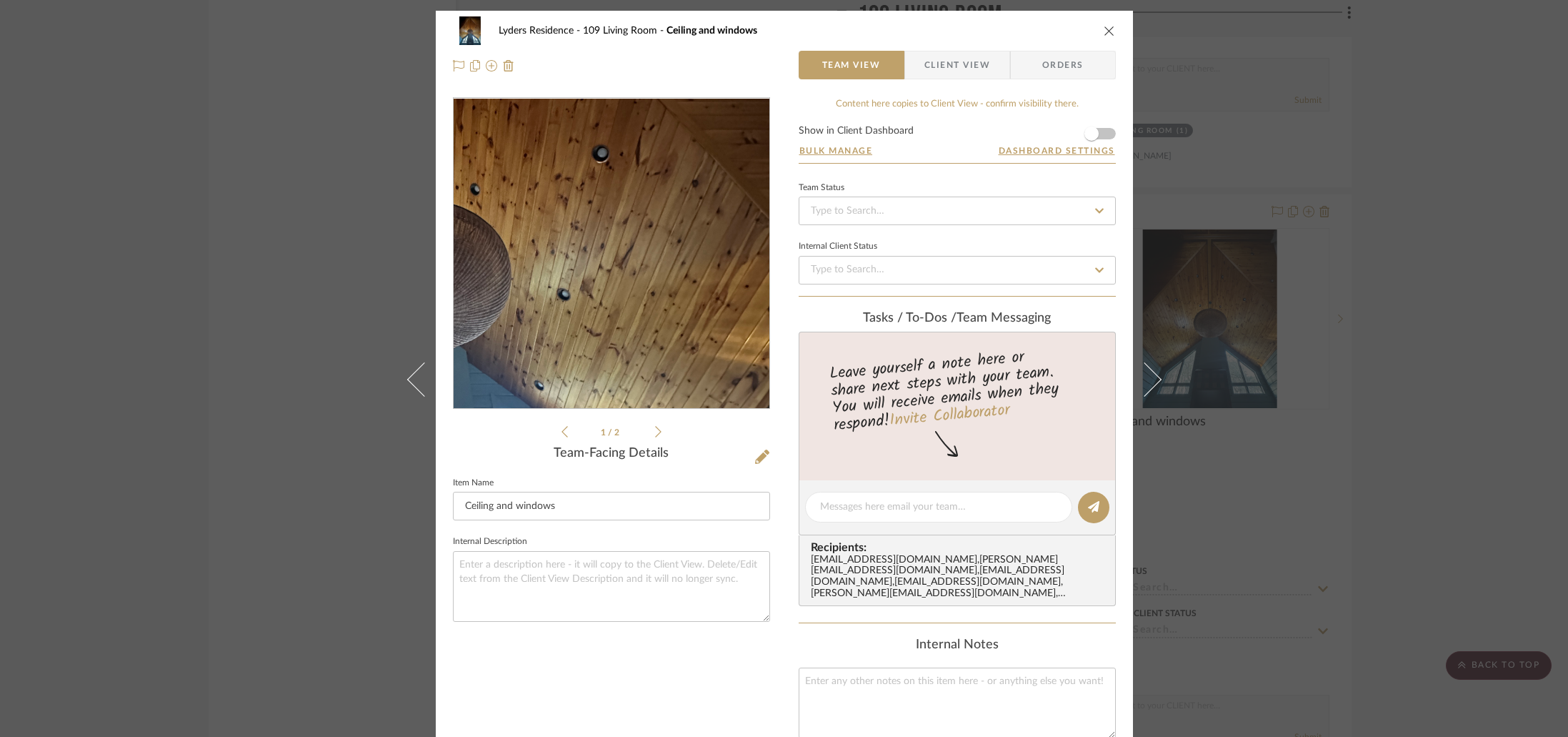
click at [694, 254] on img "0" at bounding box center [611, 254] width 232 height 310
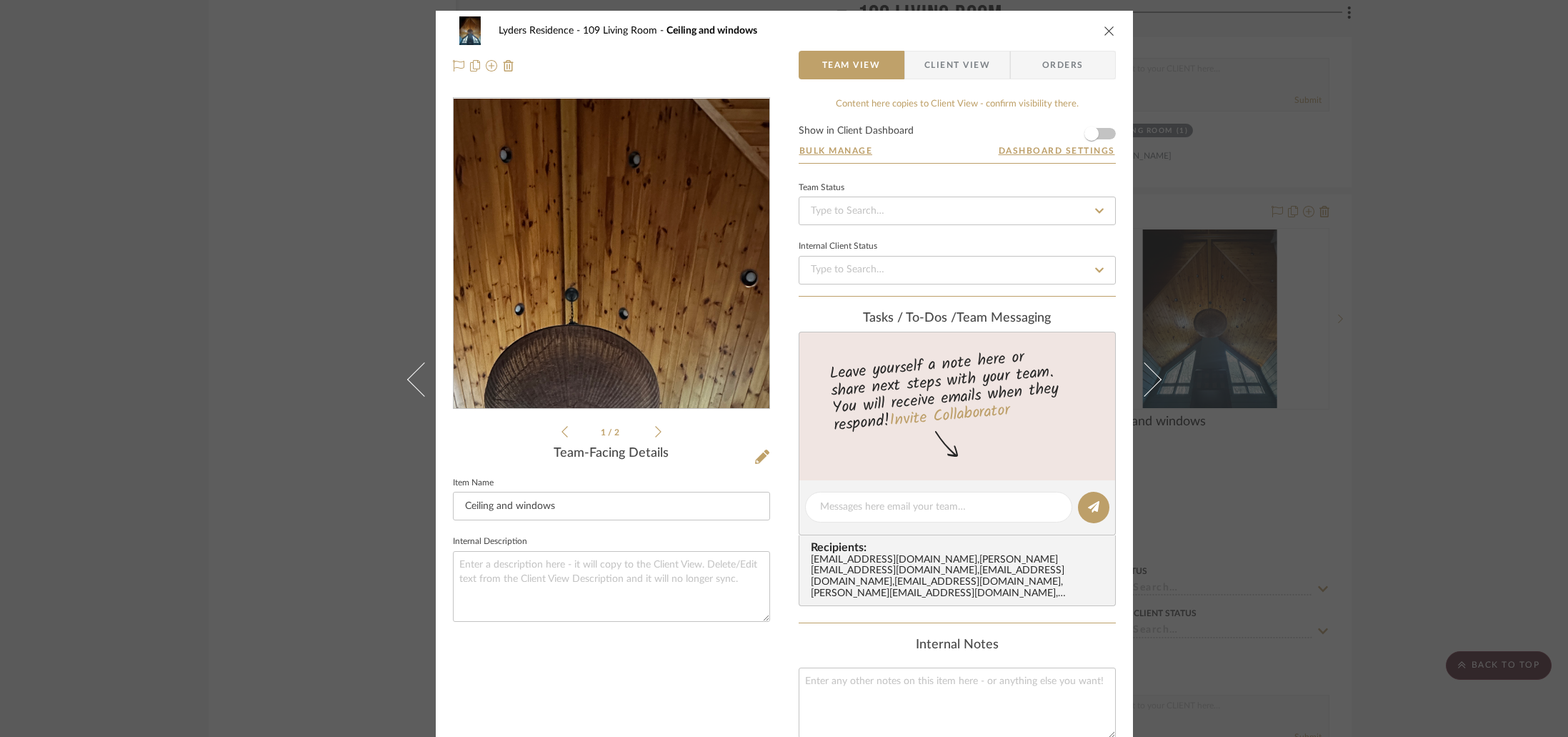
click at [620, 212] on img "0" at bounding box center [611, 254] width 232 height 310
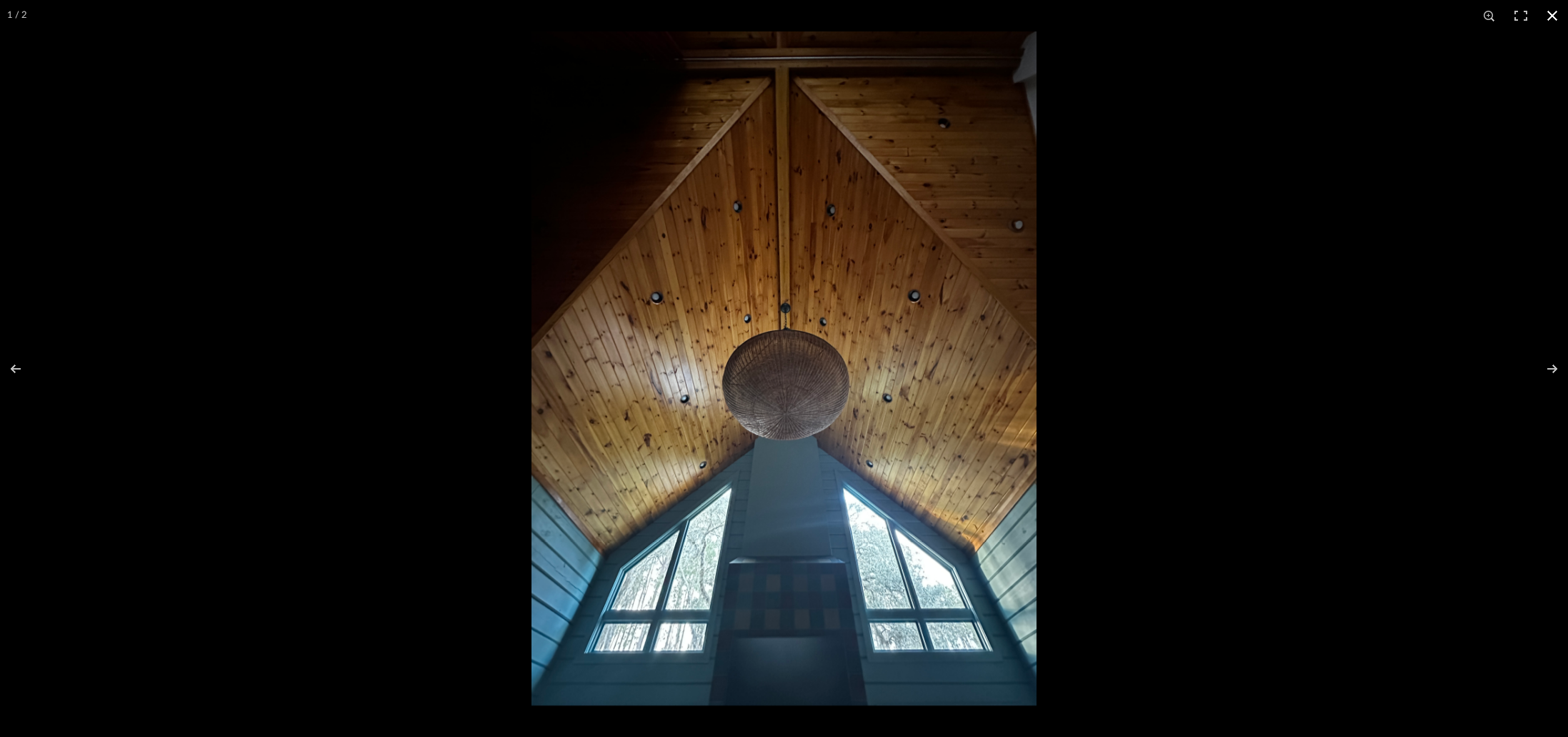
click at [300, 192] on div at bounding box center [784, 368] width 1568 height 737
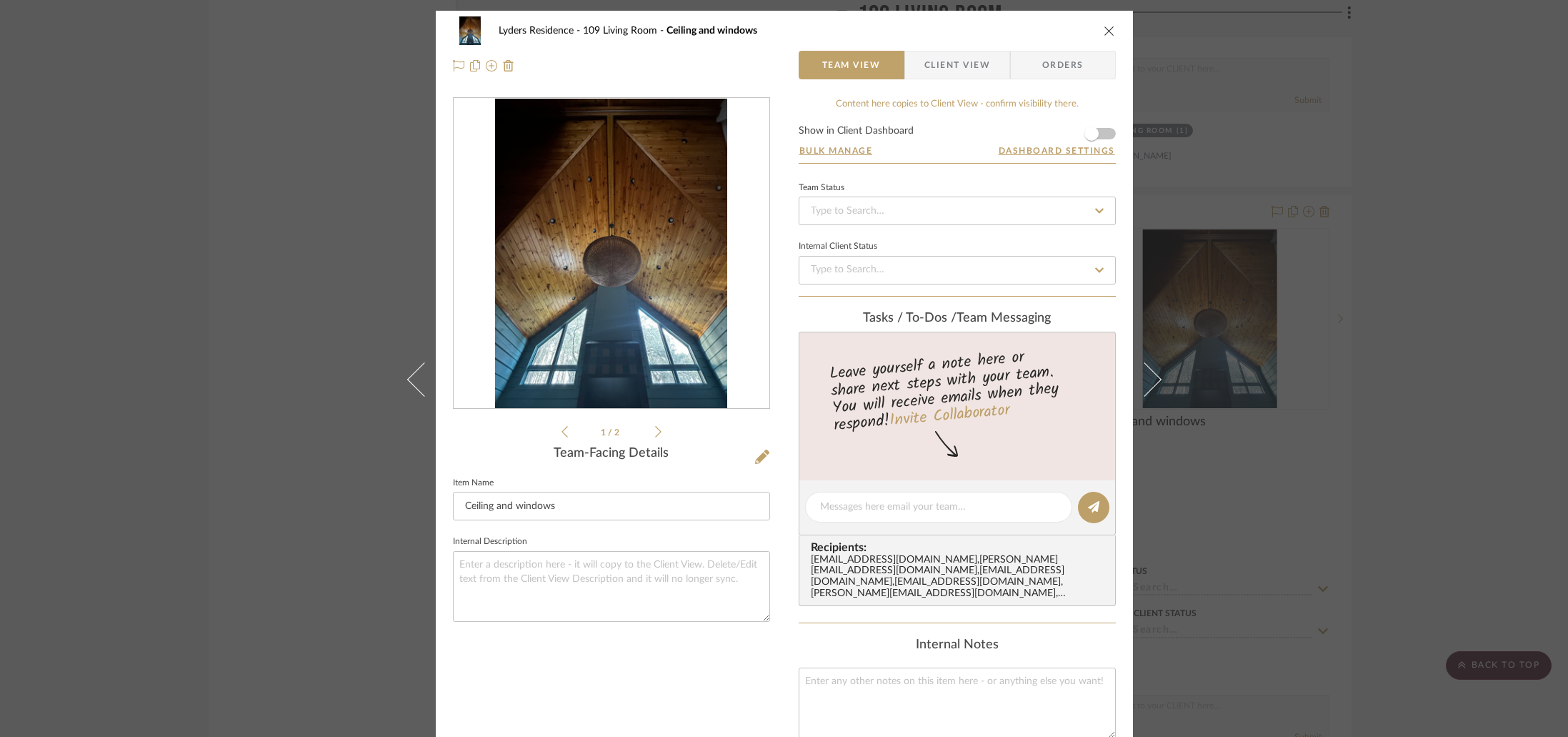
click at [281, 190] on div "Lyders Residence 109 Living Room Ceiling and windows Team View Client View Orde…" at bounding box center [784, 368] width 1568 height 737
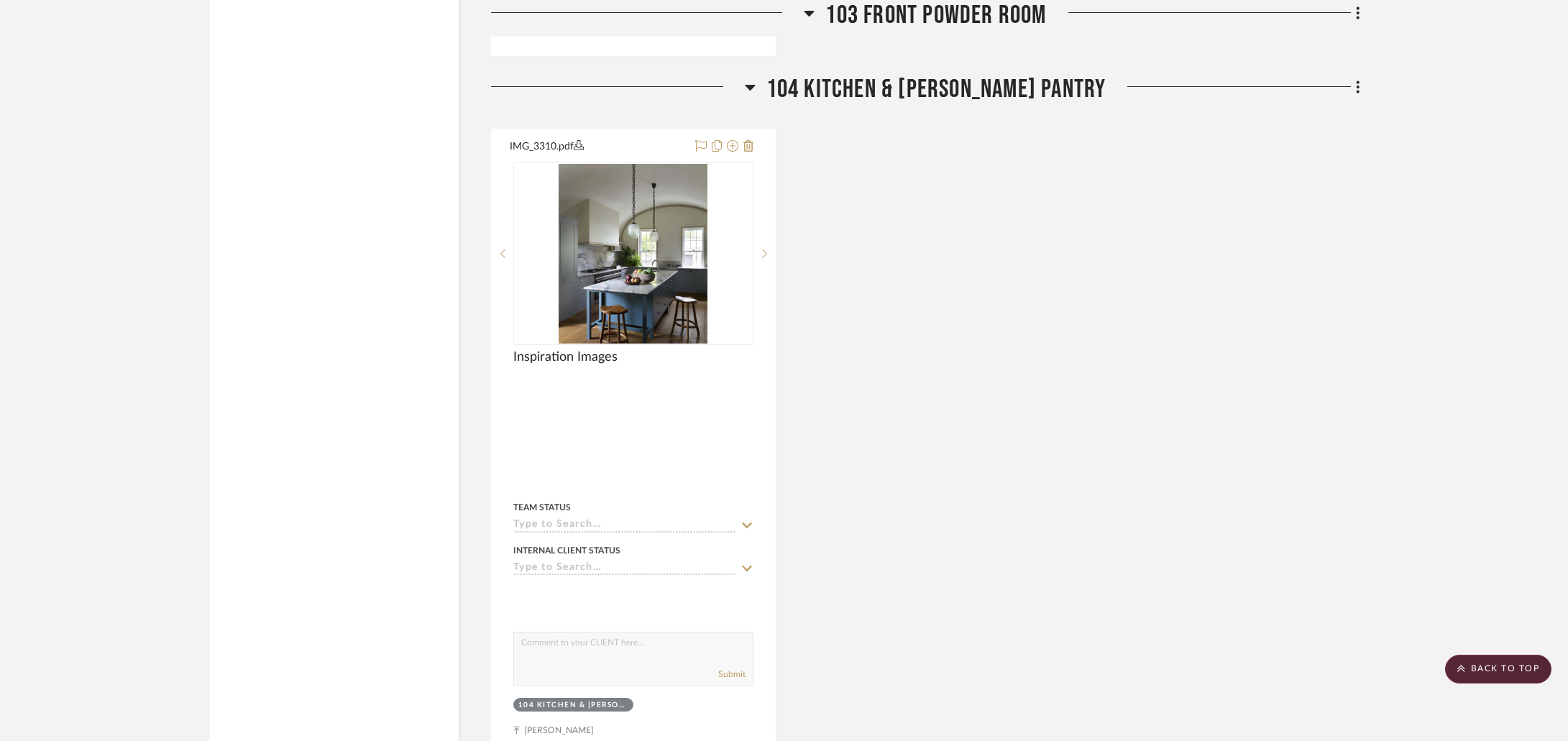
scroll to position [6894, 0]
